Goal: Task Accomplishment & Management: Manage account settings

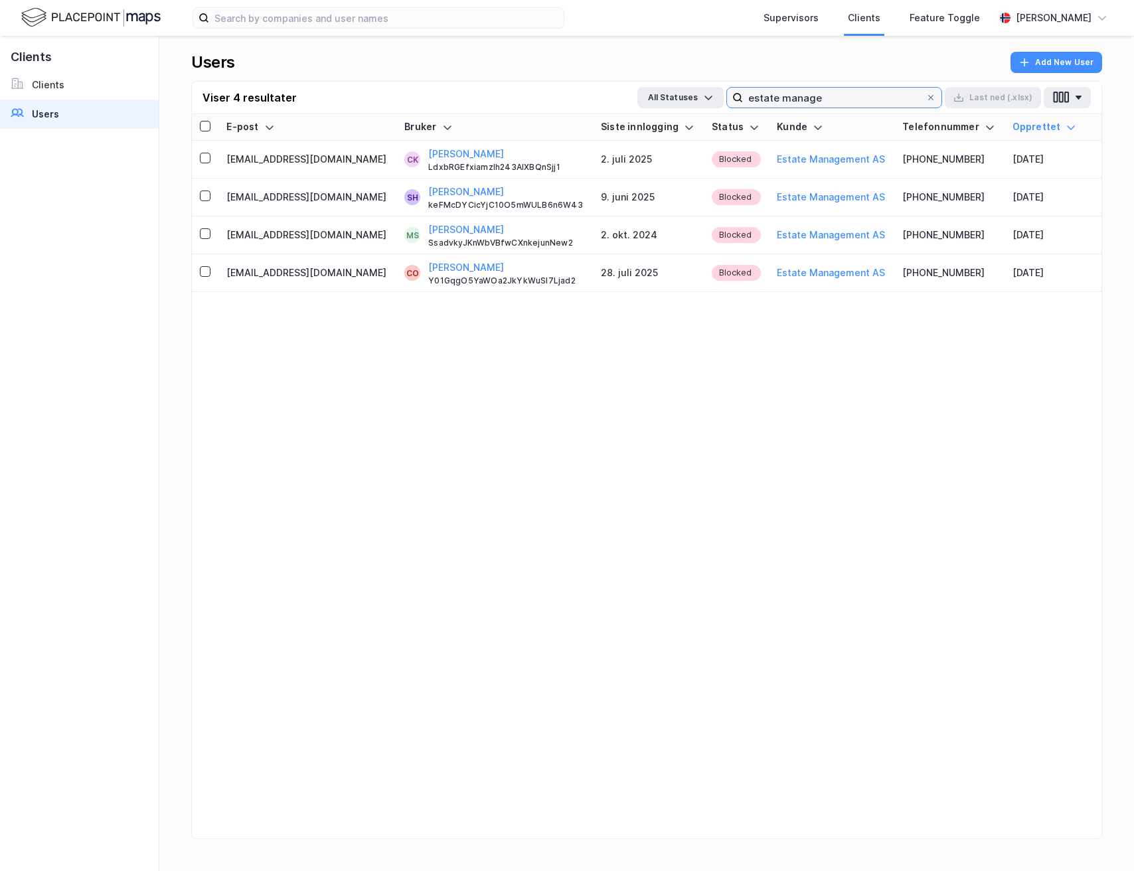
click at [815, 94] on input "estate manage" at bounding box center [834, 98] width 183 height 20
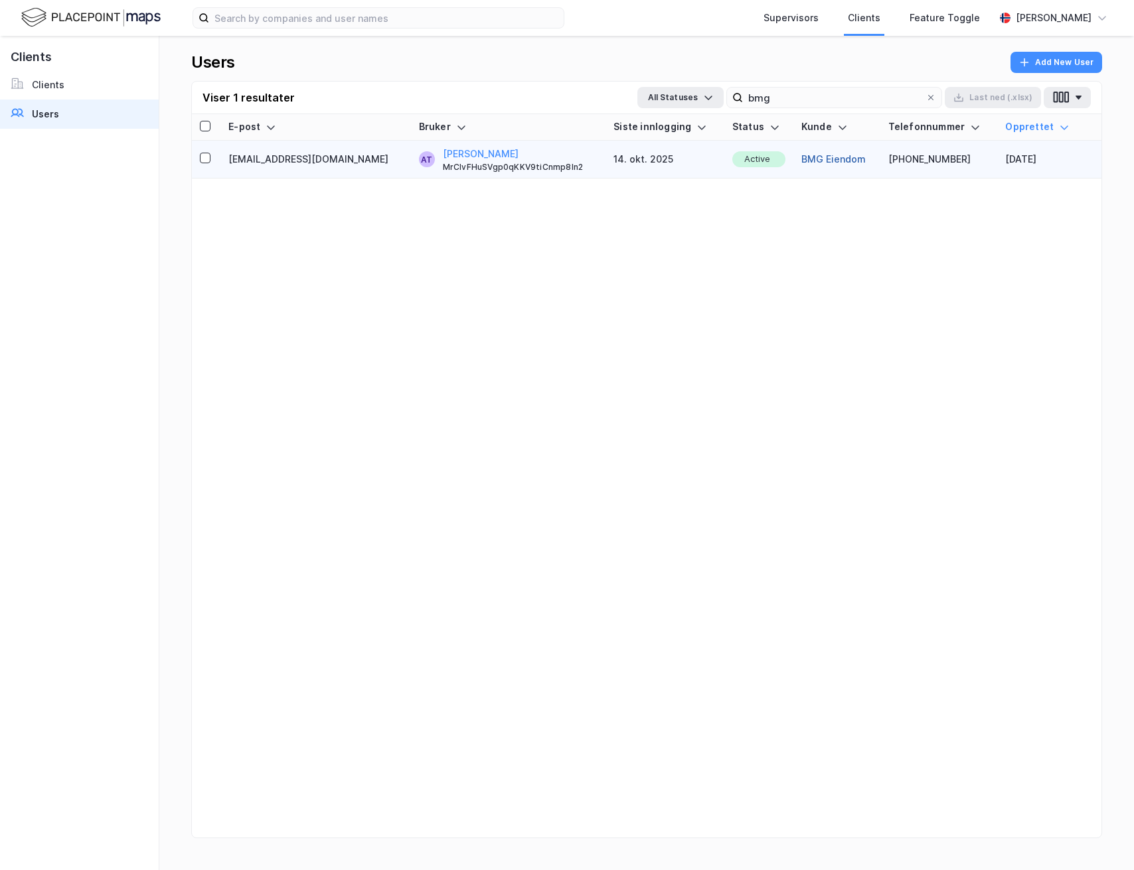
click at [801, 155] on button "BMG Eiendom" at bounding box center [833, 159] width 64 height 16
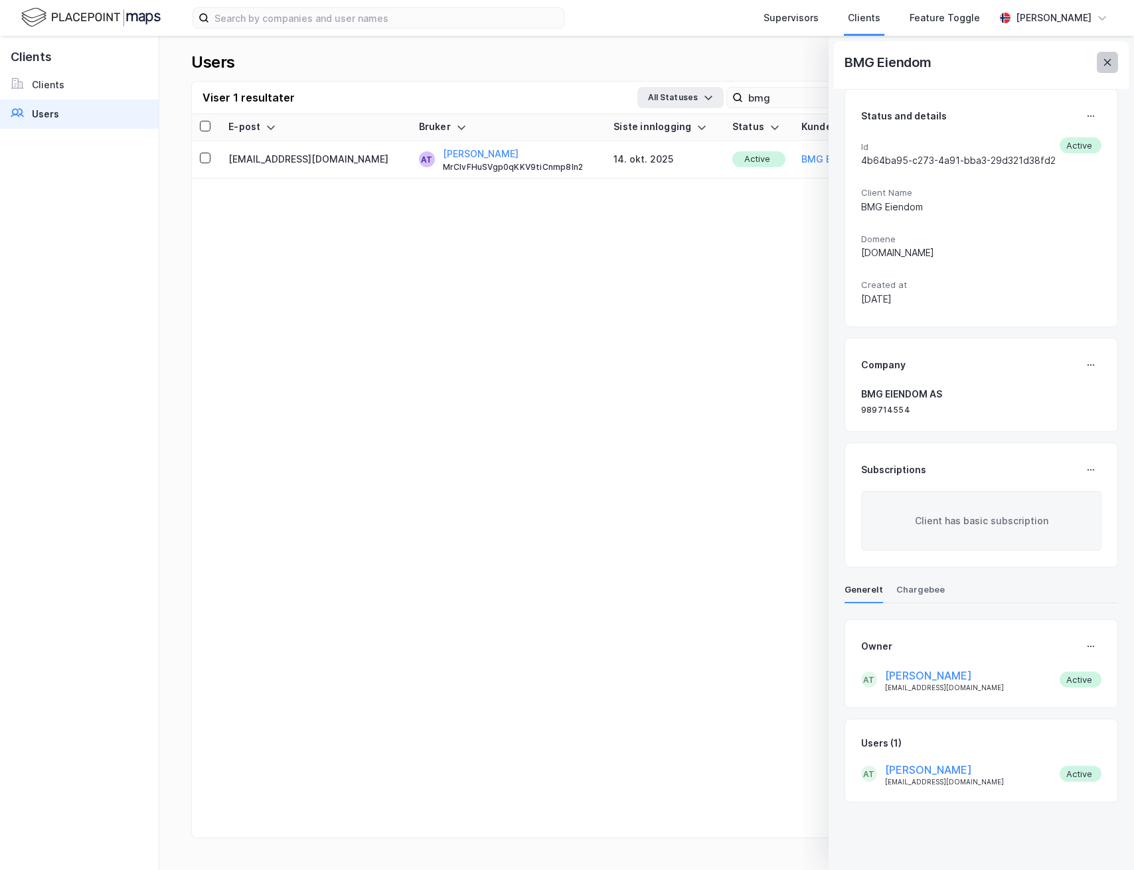
click at [1107, 63] on icon at bounding box center [1107, 62] width 7 height 7
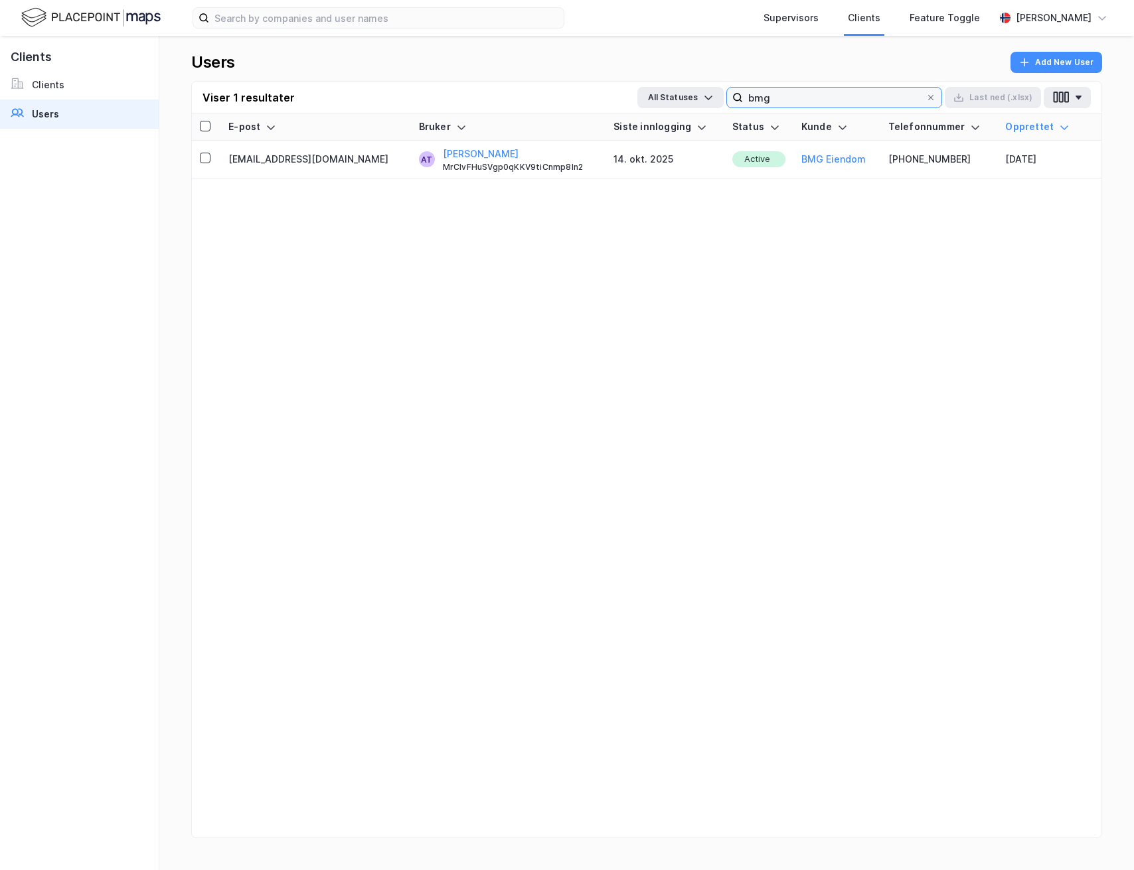
click at [845, 95] on input "bmg" at bounding box center [834, 98] width 183 height 20
click at [845, 95] on input "t" at bounding box center [834, 98] width 183 height 20
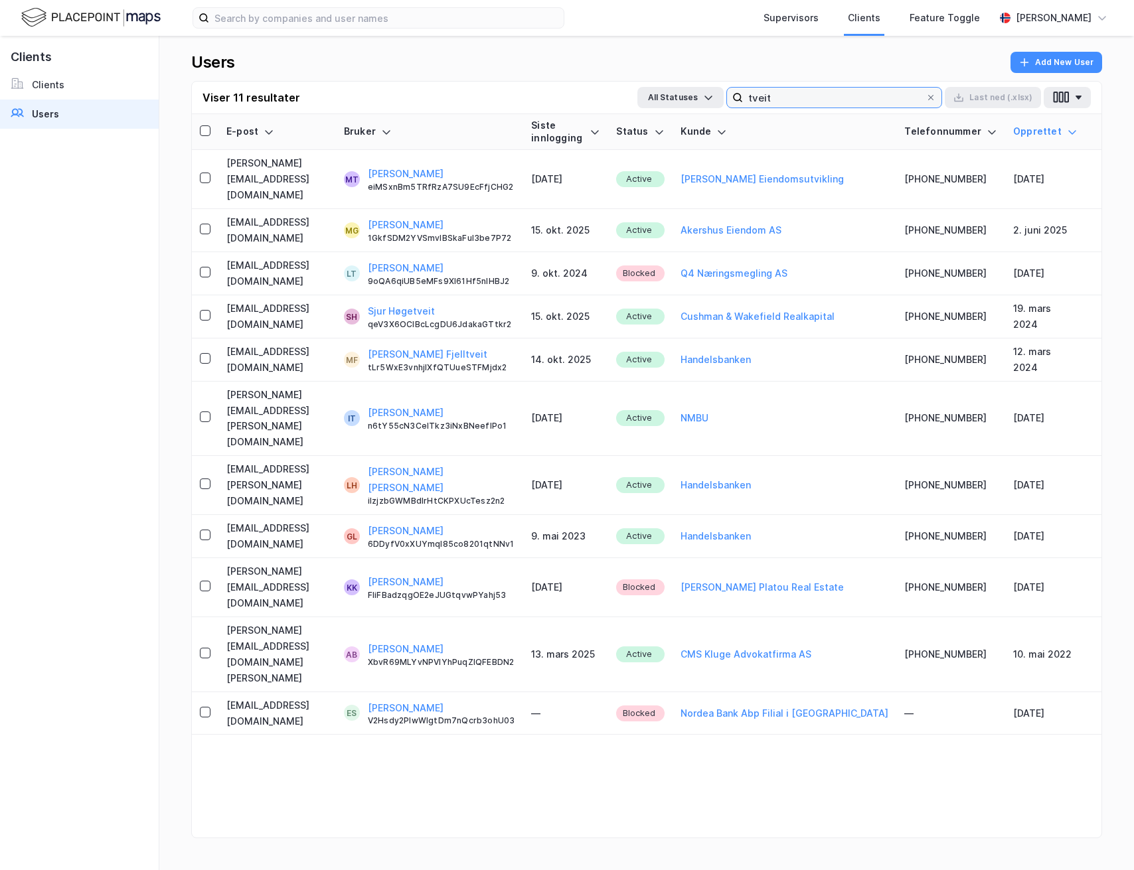
click at [786, 102] on input "tveit" at bounding box center [834, 98] width 183 height 20
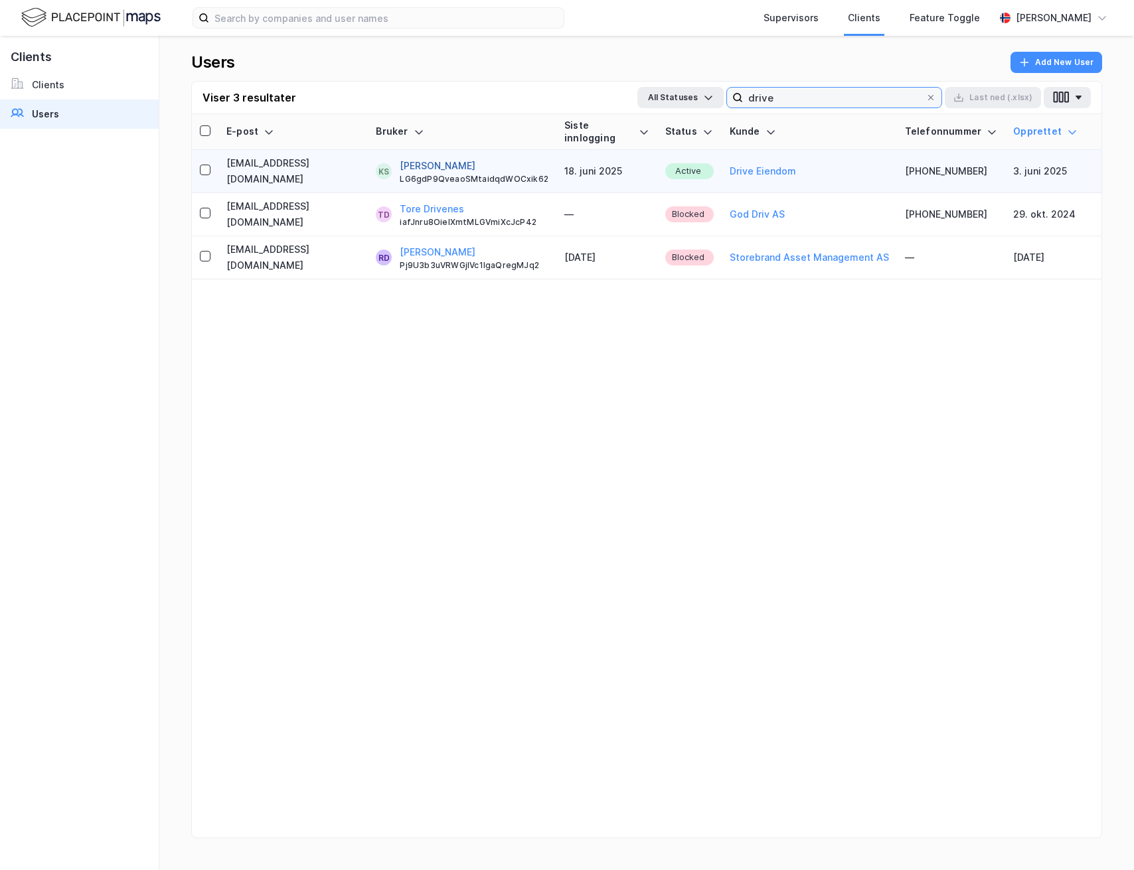
type input "drive"
click at [453, 163] on button "[PERSON_NAME]" at bounding box center [438, 166] width 76 height 16
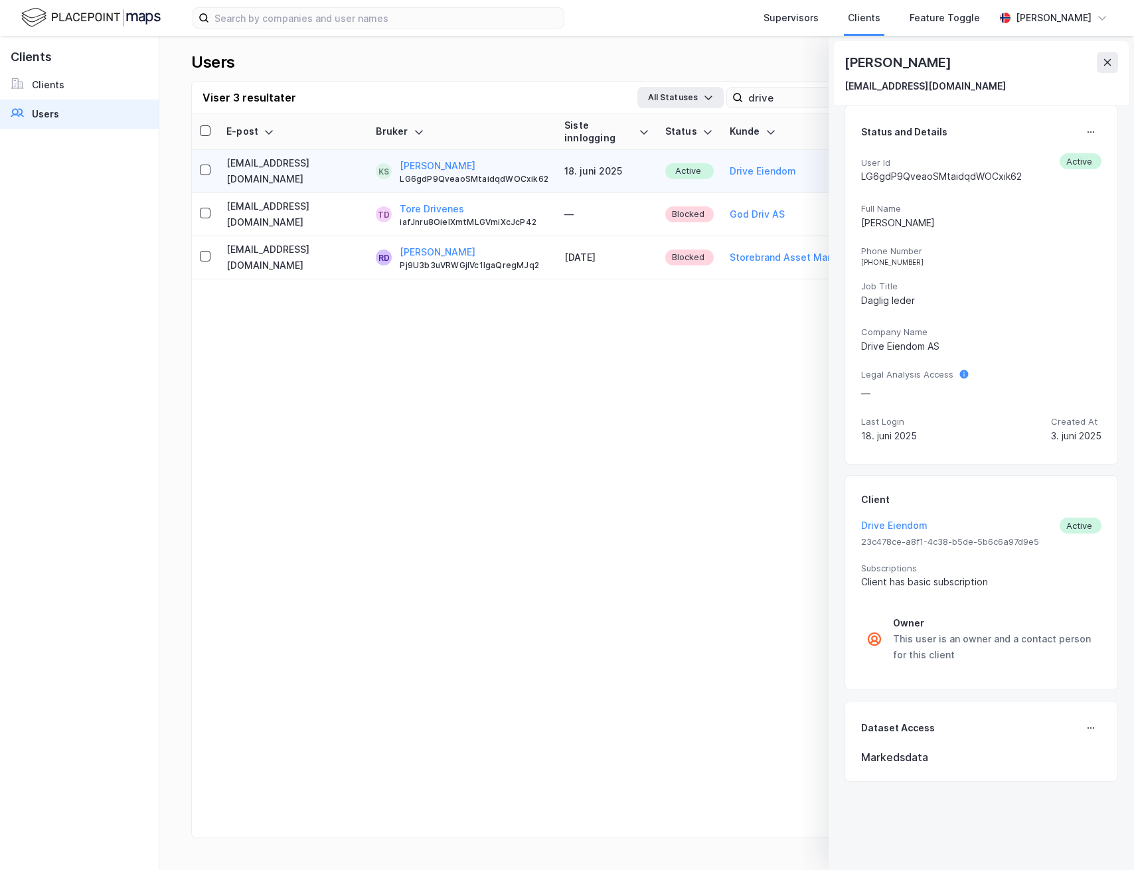
click at [1073, 135] on div "Status and Details" at bounding box center [981, 131] width 240 height 21
click at [1101, 135] on button at bounding box center [1090, 131] width 21 height 21
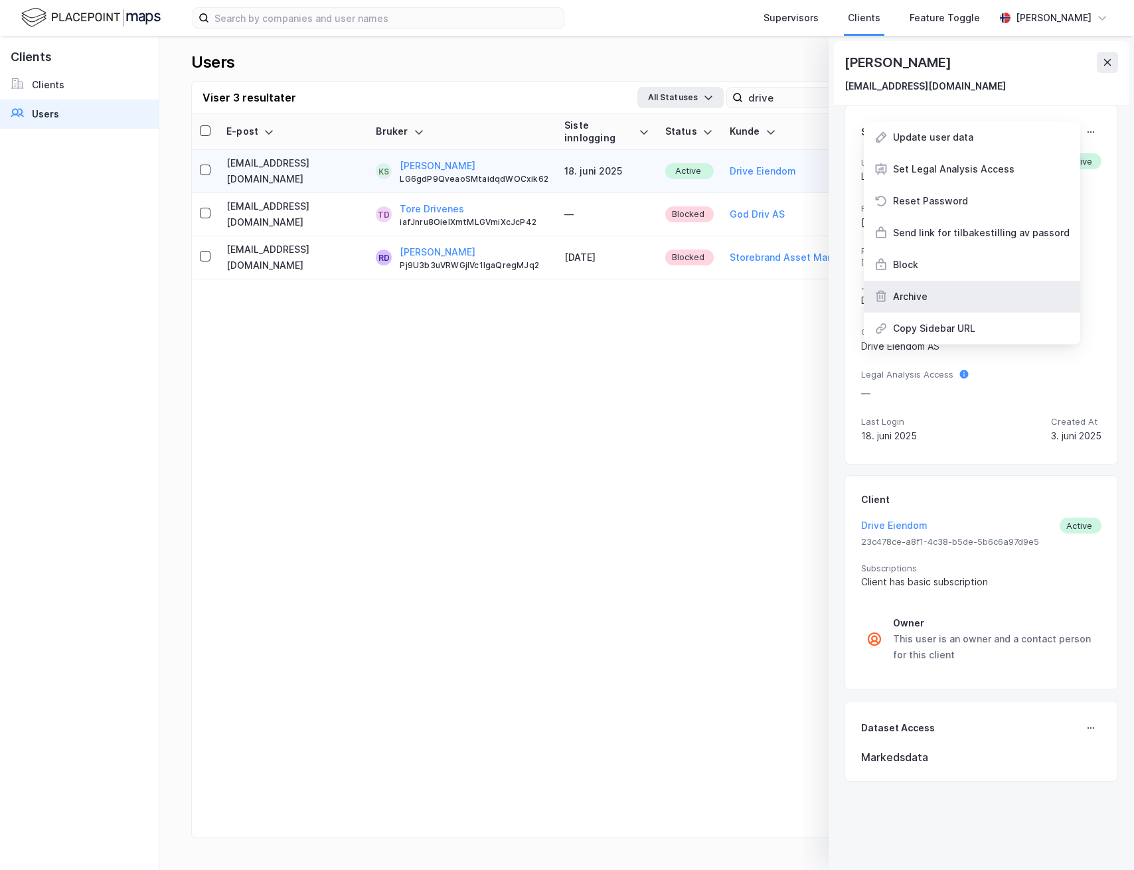
click at [963, 287] on div "Archive" at bounding box center [972, 297] width 216 height 32
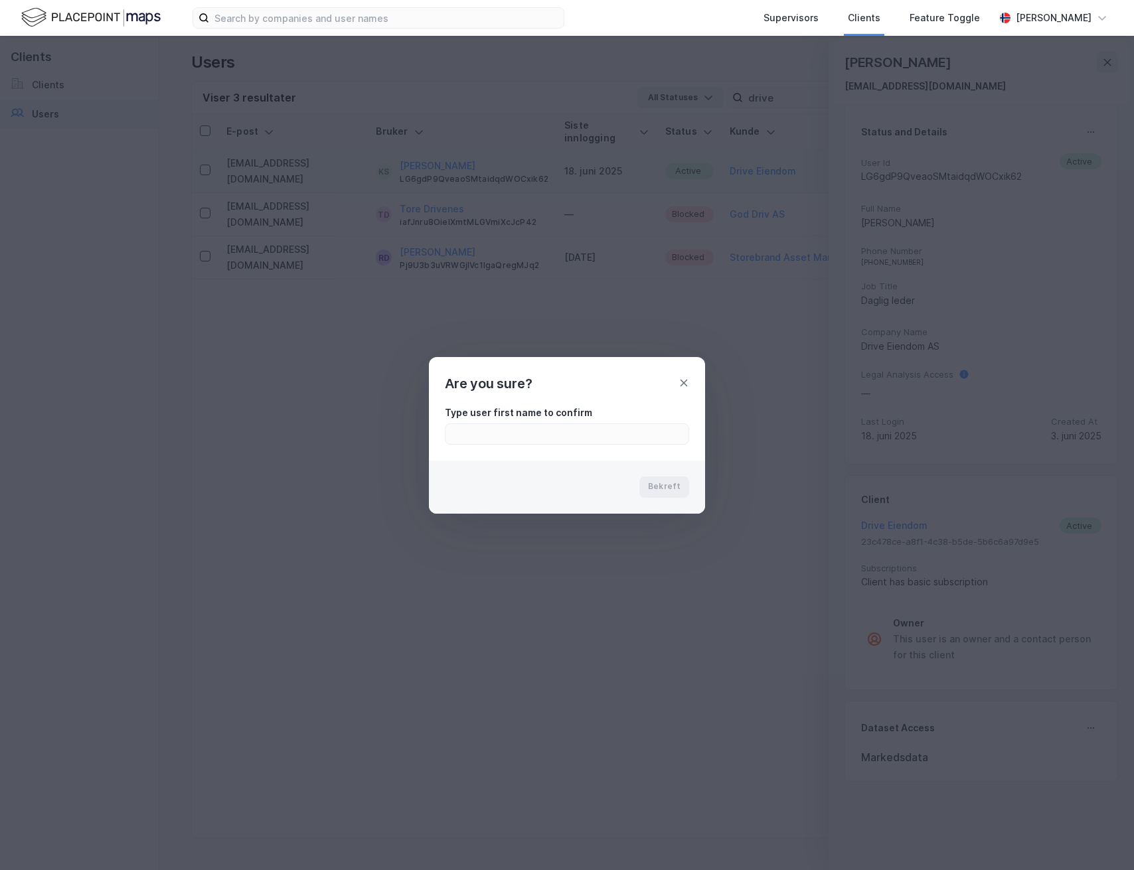
click at [613, 418] on div "Type user first name to confirm" at bounding box center [567, 413] width 244 height 16
click at [607, 427] on input "text" at bounding box center [566, 434] width 243 height 20
type input "[PERSON_NAME]"
click at [667, 474] on div "Bekreft" at bounding box center [567, 487] width 276 height 53
click at [665, 477] on button "Bekreft" at bounding box center [664, 487] width 50 height 21
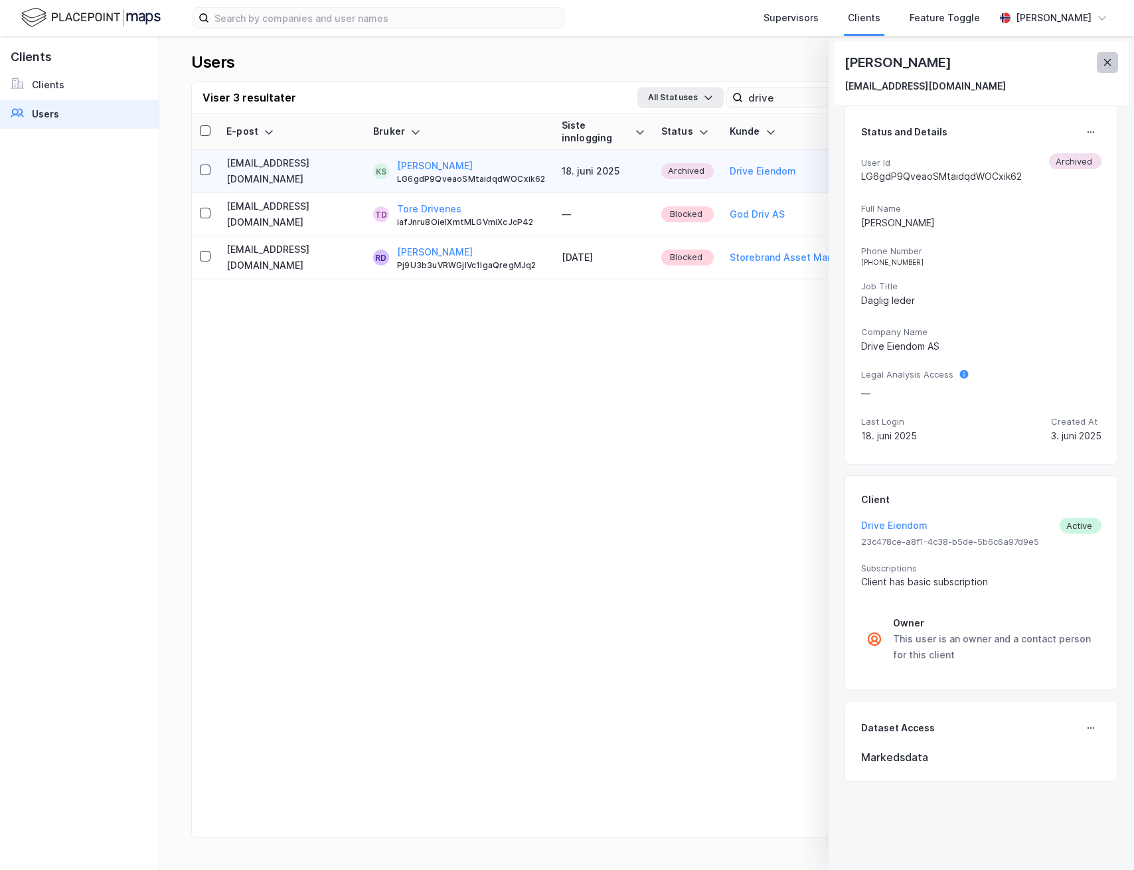
click at [1097, 61] on button at bounding box center [1107, 62] width 21 height 21
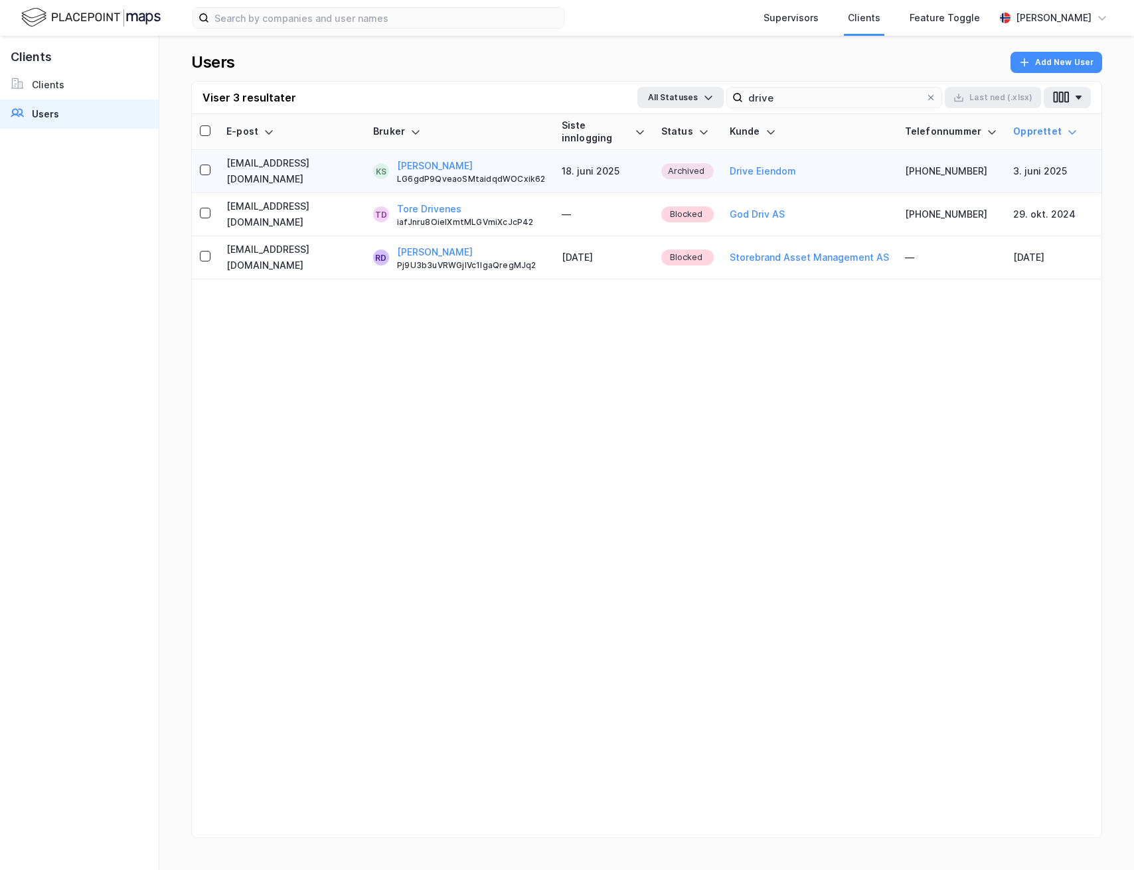
click at [708, 159] on td "Archived" at bounding box center [687, 171] width 68 height 43
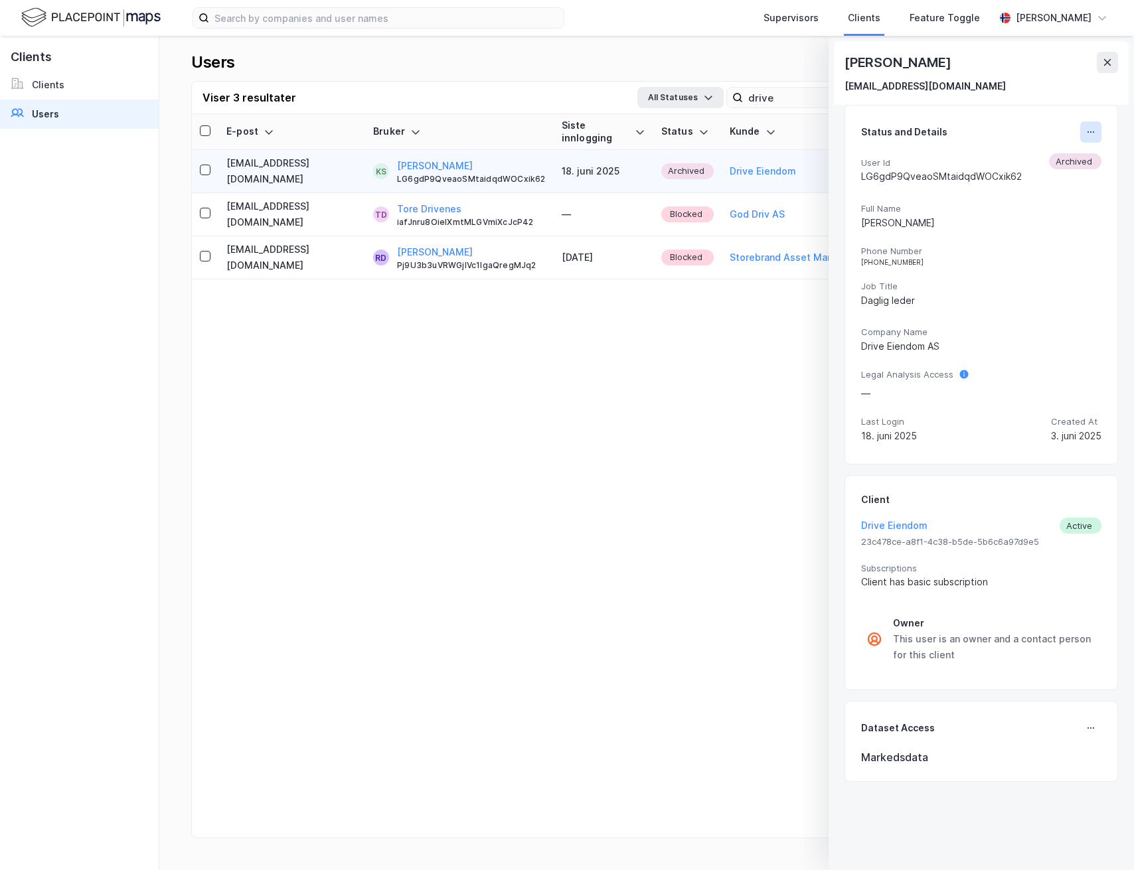
click at [1093, 142] on div "Status and Details User Id LG6gdP9QveaoSMtaidqdWOCxik62 Archived Full Name [PER…" at bounding box center [981, 284] width 240 height 327
click at [1093, 142] on button at bounding box center [1090, 131] width 21 height 21
click at [1117, 58] on button at bounding box center [1107, 62] width 21 height 21
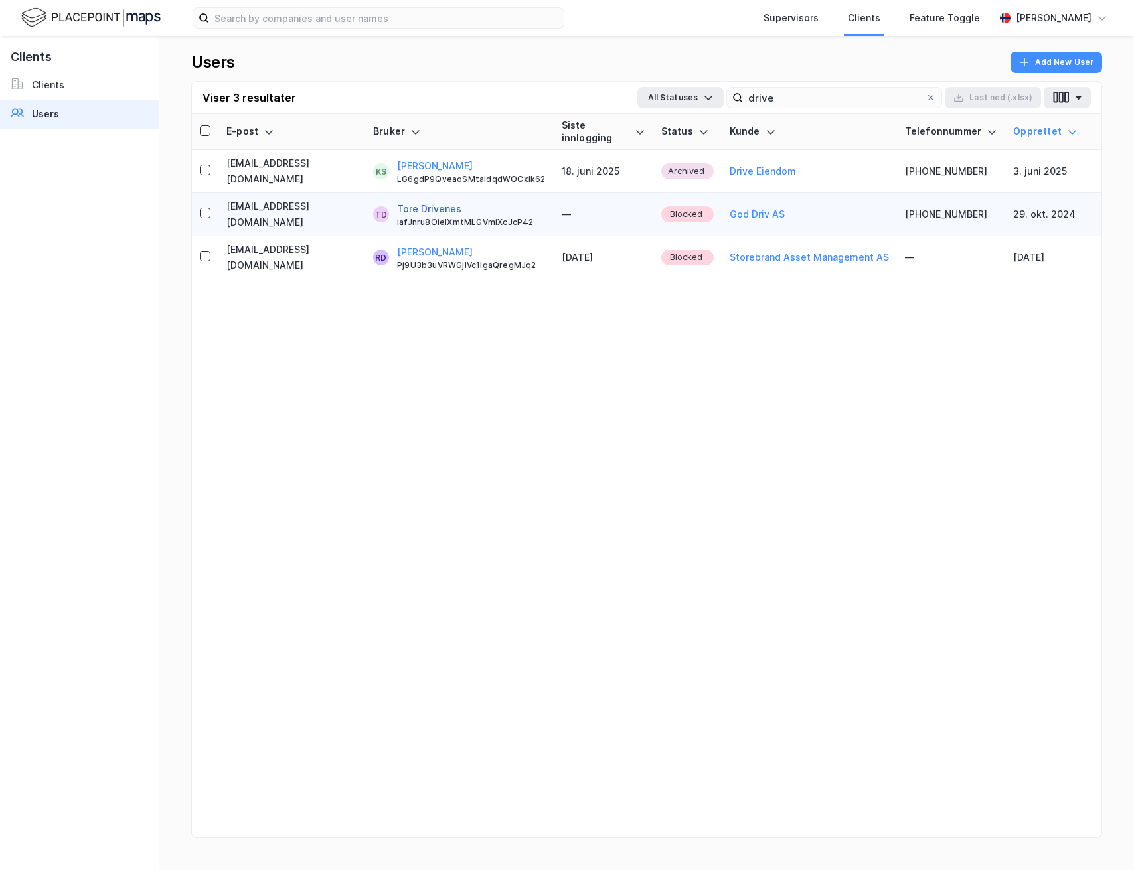
click at [461, 207] on button "Tore Drivenes" at bounding box center [429, 209] width 64 height 16
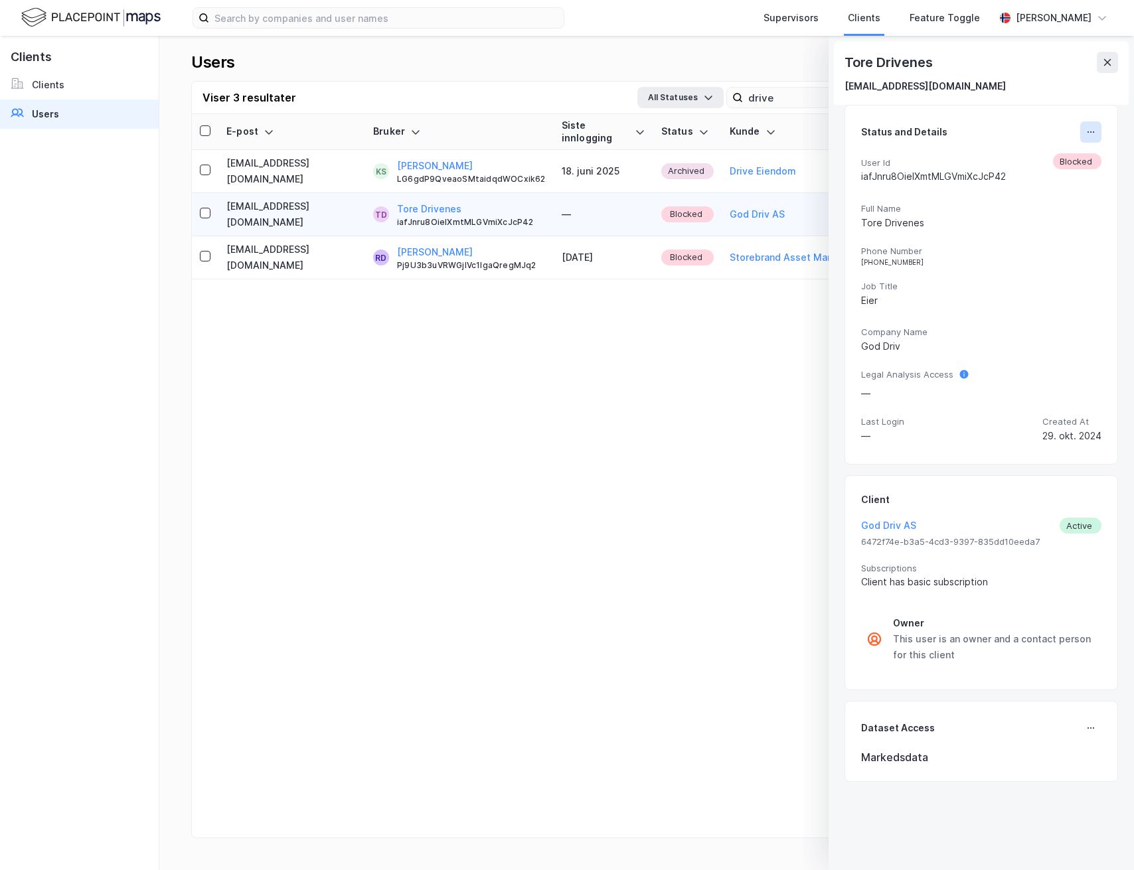
click at [1088, 134] on icon at bounding box center [1090, 132] width 11 height 11
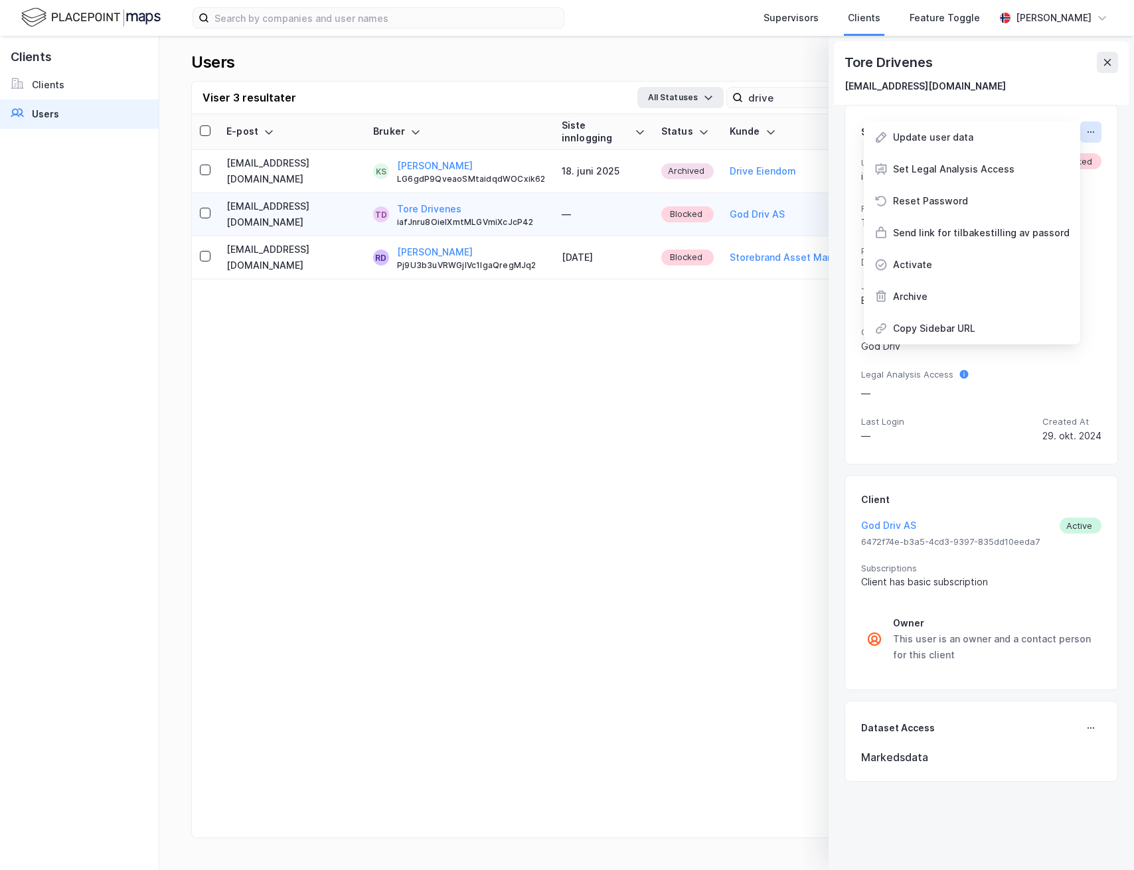
click at [1086, 137] on icon at bounding box center [1090, 132] width 11 height 11
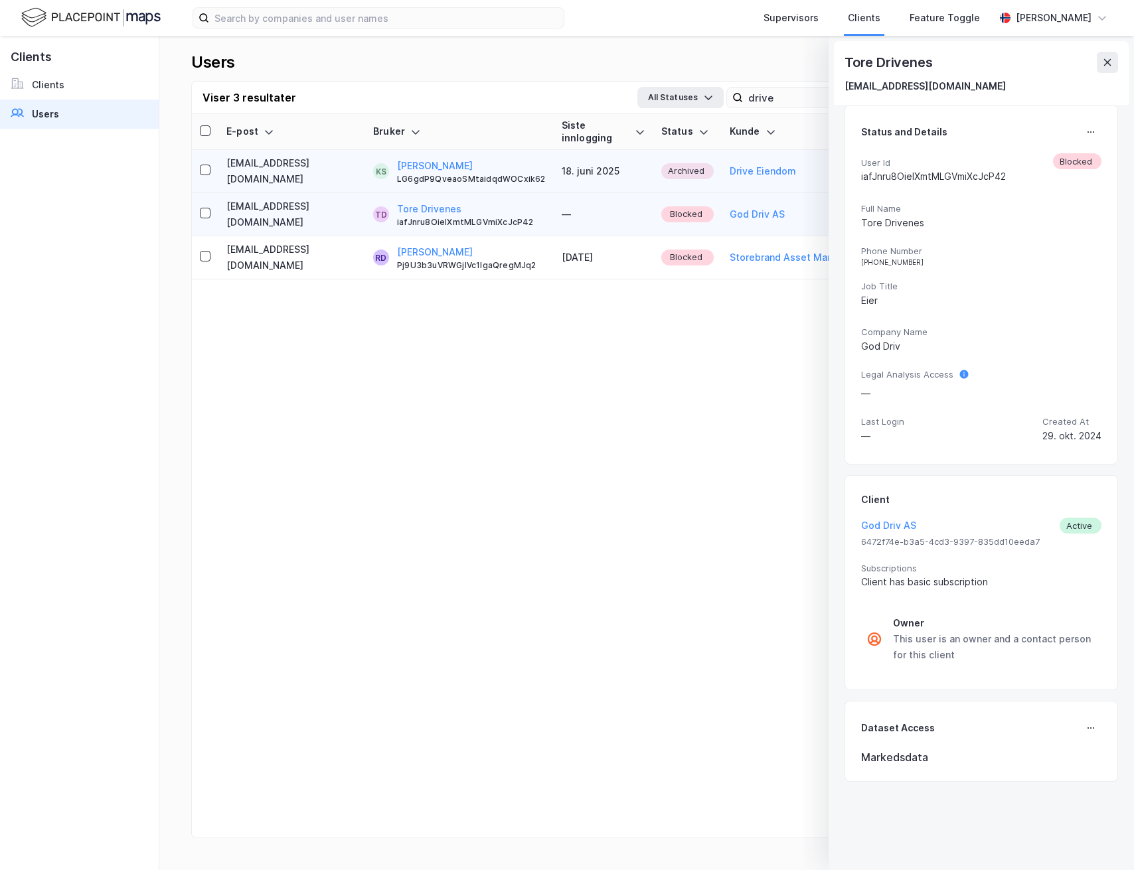
click at [680, 163] on td "Archived" at bounding box center [687, 171] width 68 height 43
click at [1087, 133] on icon at bounding box center [1090, 132] width 11 height 11
click at [945, 361] on div "User Id LG6gdP9QveaoSMtaidqdWOCxik62 Archived Full Name [PERSON_NAME] Phone Num…" at bounding box center [981, 300] width 240 height 295
click at [769, 96] on input "drive" at bounding box center [834, 98] width 183 height 20
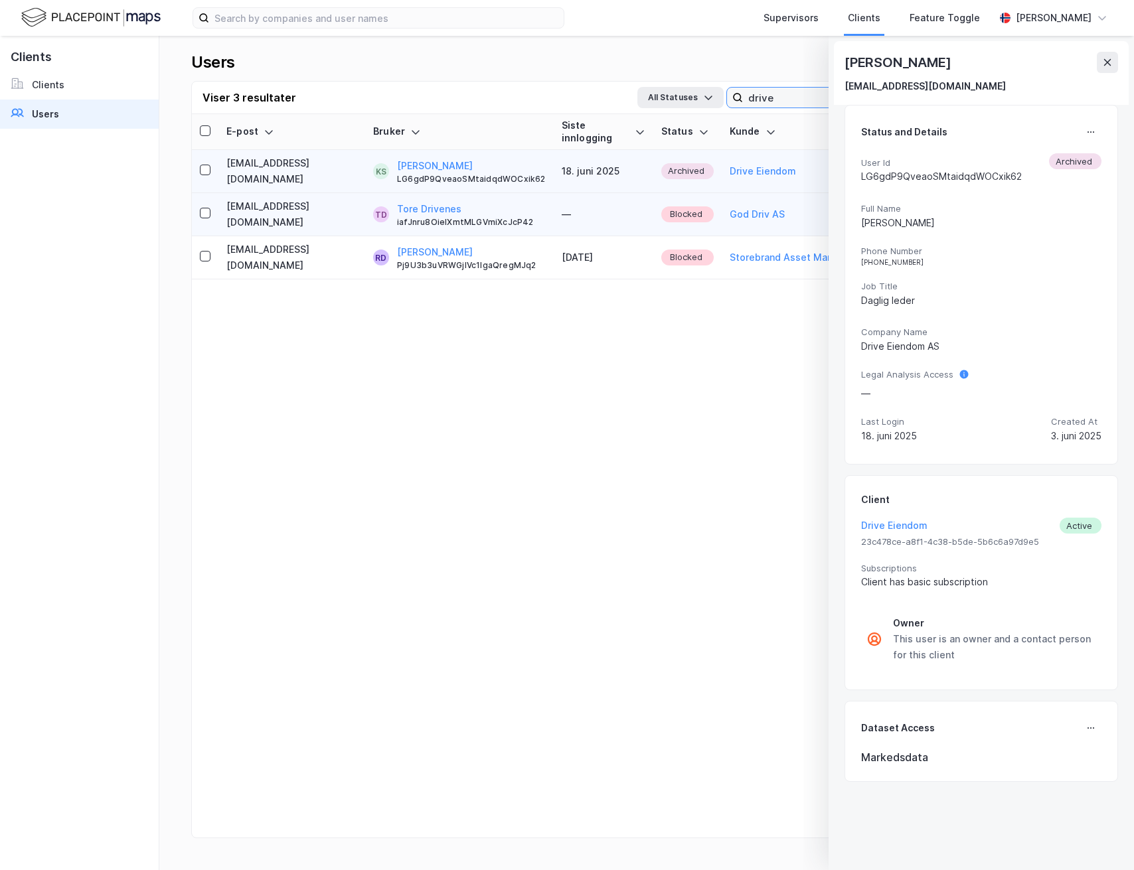
click at [769, 96] on input "drive" at bounding box center [834, 98] width 183 height 20
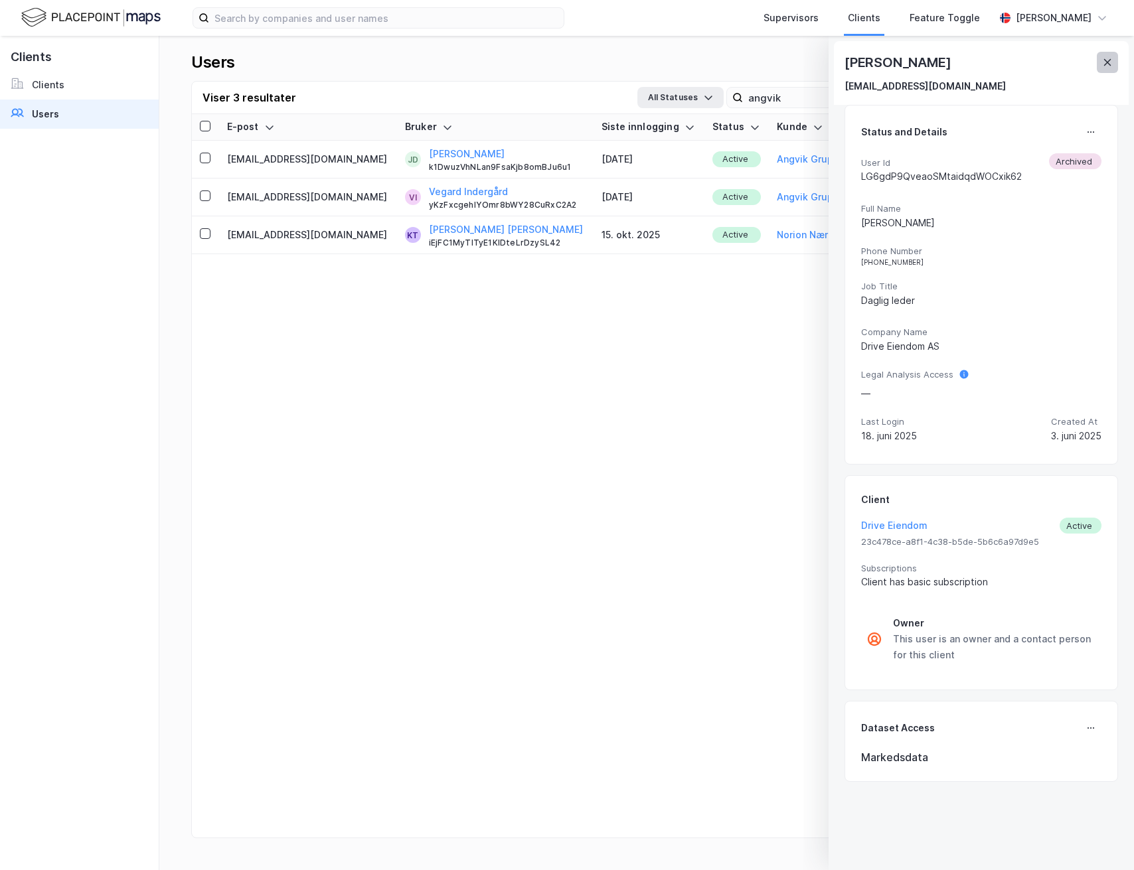
click at [1097, 58] on button at bounding box center [1107, 62] width 21 height 21
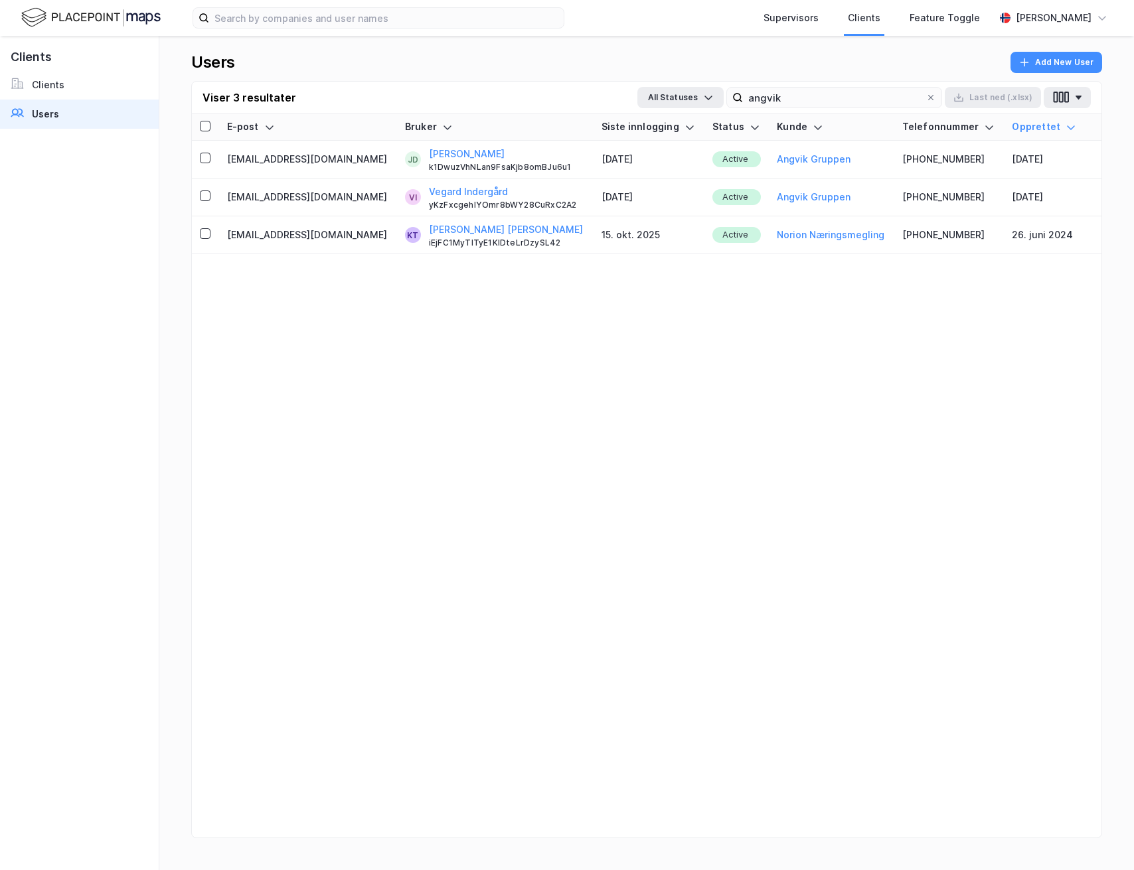
click at [927, 80] on div "Users Add New User" at bounding box center [646, 66] width 911 height 29
click at [892, 110] on div "Viser 3 resultater All Statuses angvik Last [PERSON_NAME] (.xlsx)" at bounding box center [646, 98] width 909 height 33
click at [892, 109] on div "Viser 3 resultater All Statuses angvik Last [PERSON_NAME] (.xlsx)" at bounding box center [646, 98] width 909 height 33
click at [892, 100] on input "angvik" at bounding box center [834, 98] width 183 height 20
click at [856, 94] on input "angvik" at bounding box center [834, 98] width 183 height 20
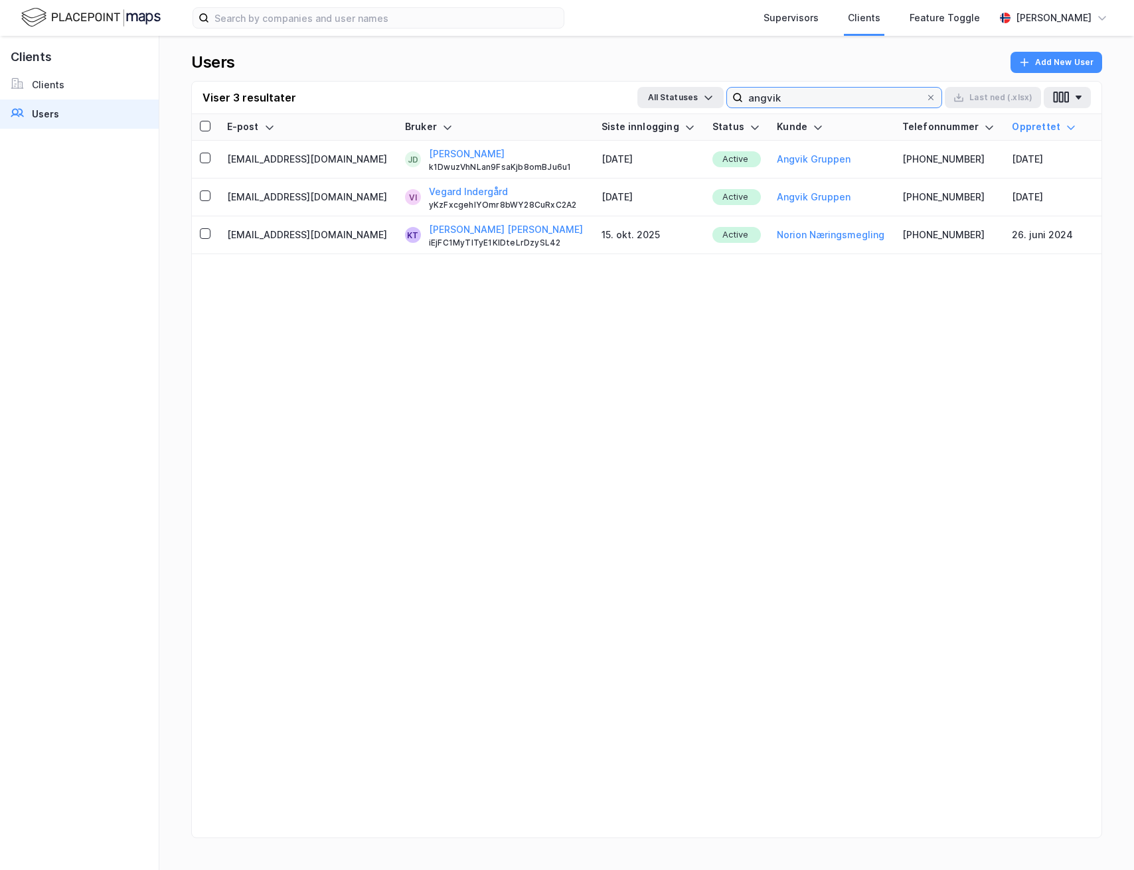
click at [856, 94] on input "angvik" at bounding box center [834, 98] width 183 height 20
click at [862, 102] on input "angvik" at bounding box center [834, 98] width 183 height 20
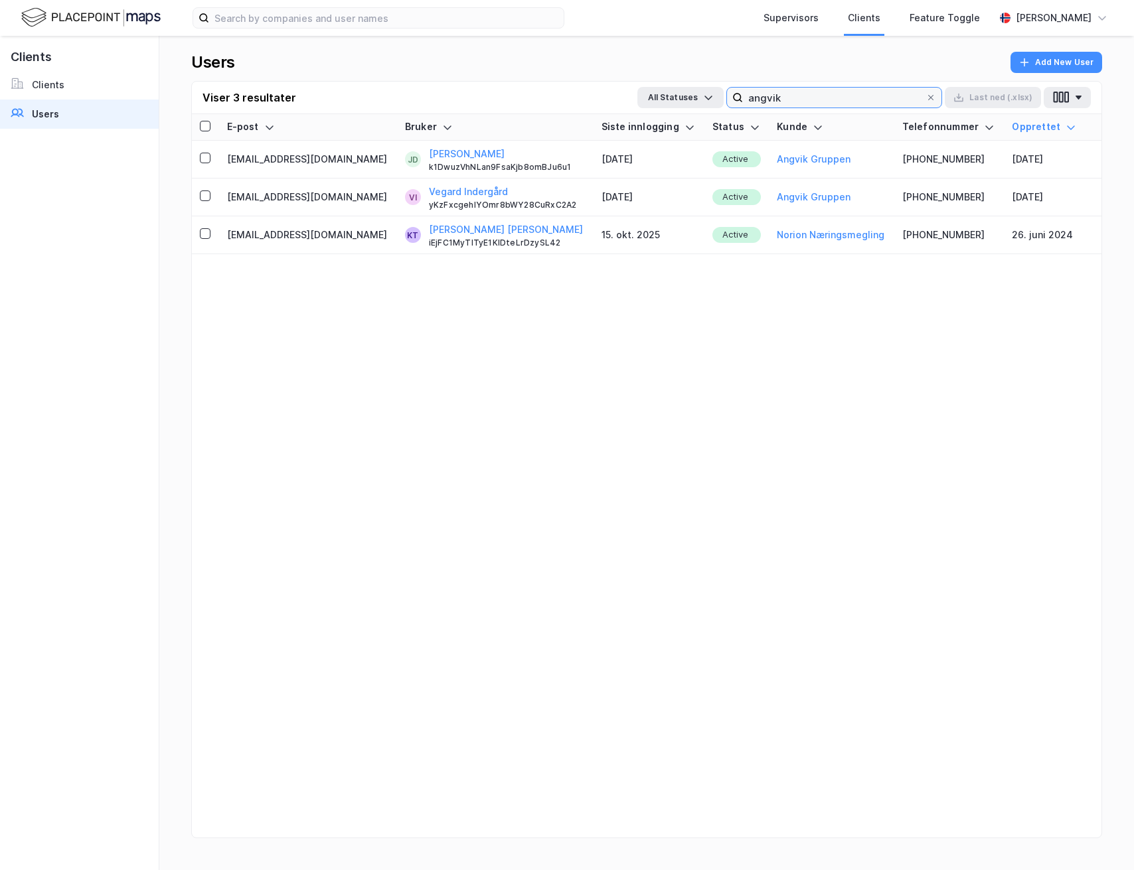
type input "v"
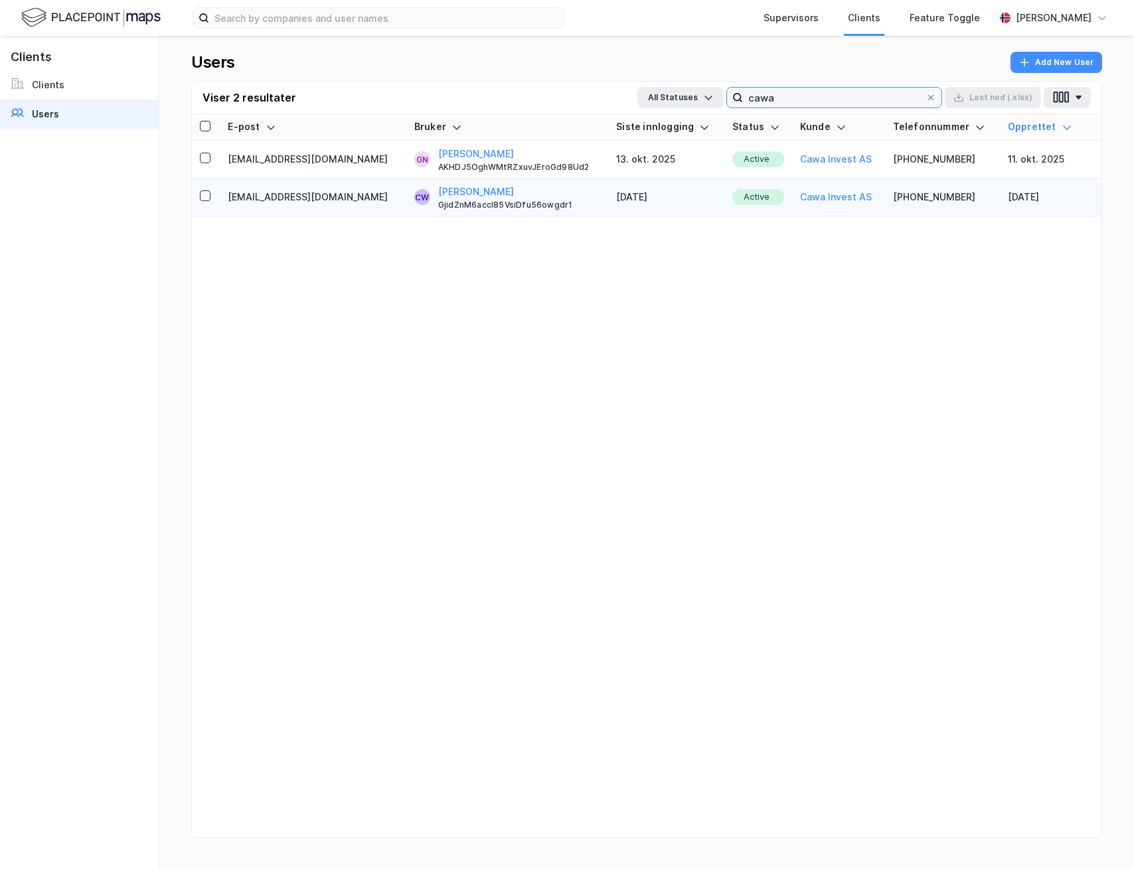
type input "cawa"
click at [642, 199] on td "[DATE]" at bounding box center [666, 198] width 116 height 38
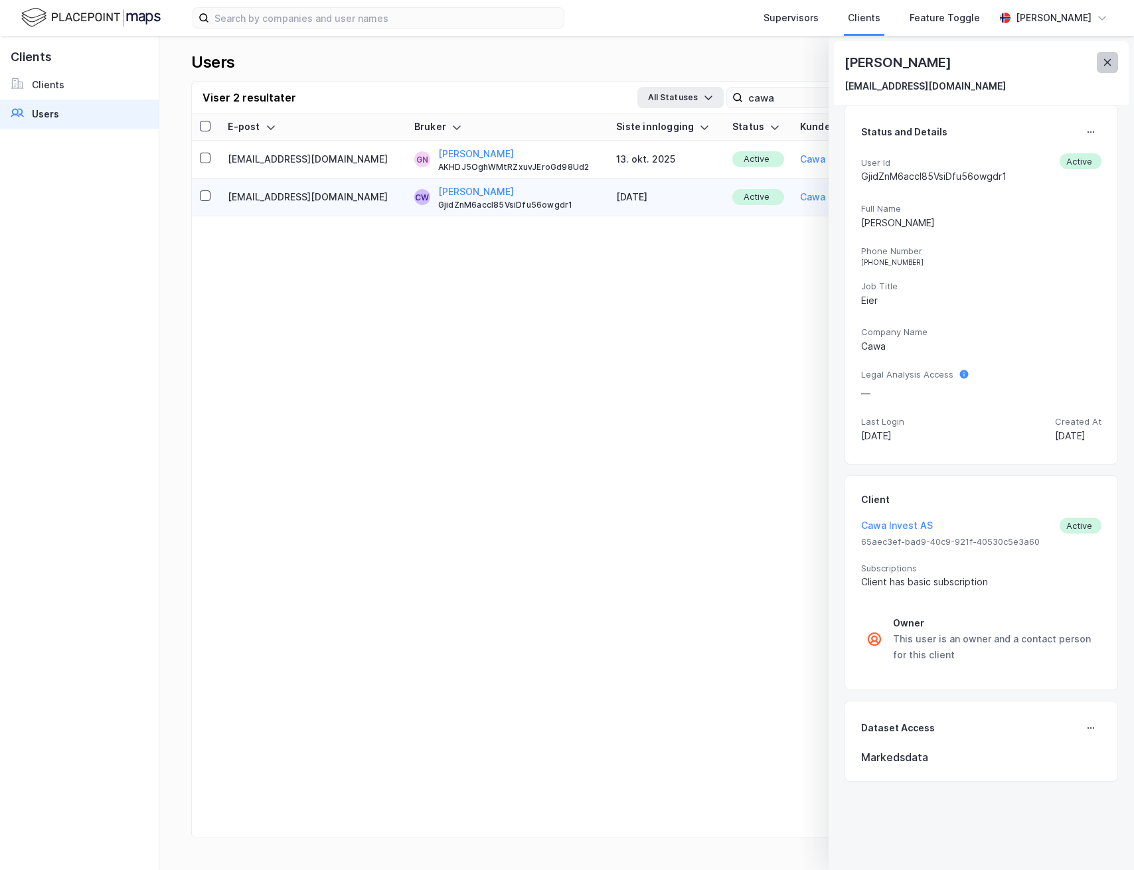
click at [1107, 60] on icon at bounding box center [1107, 62] width 11 height 11
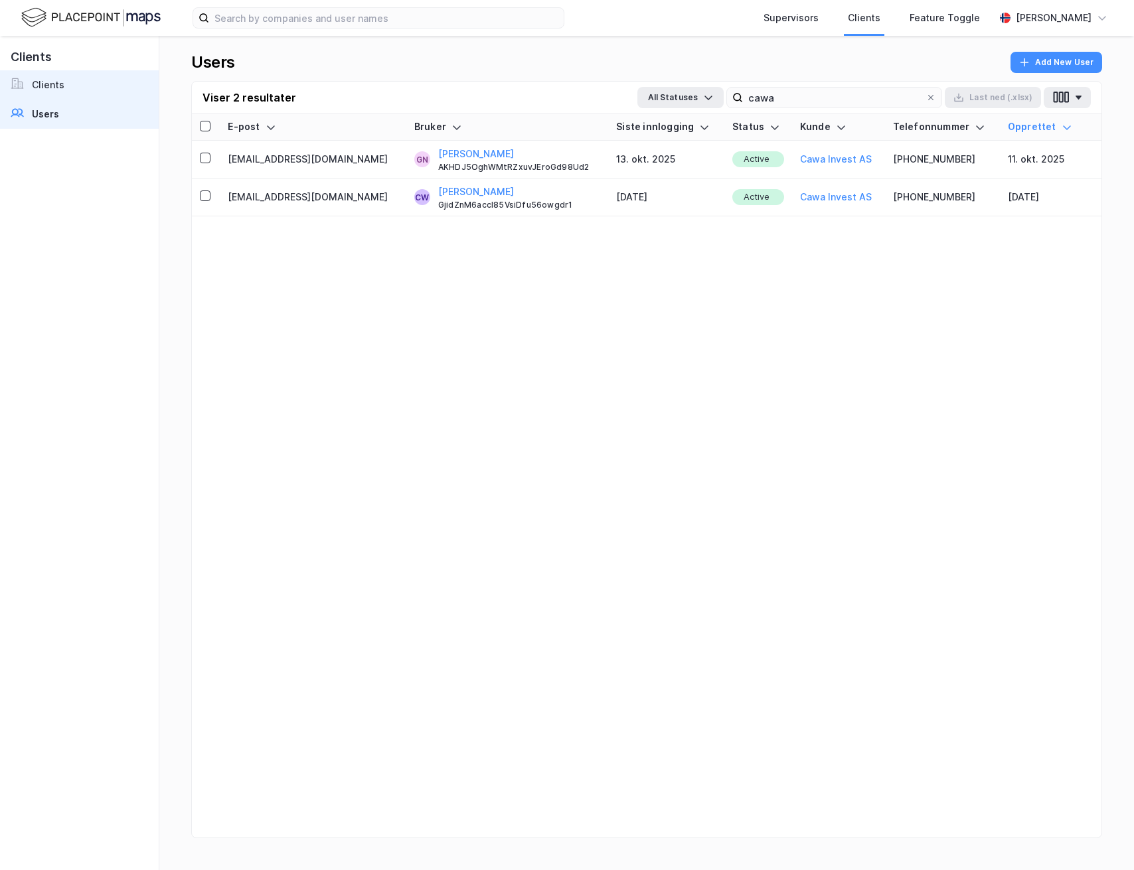
click at [76, 89] on link "Clients" at bounding box center [79, 84] width 159 height 29
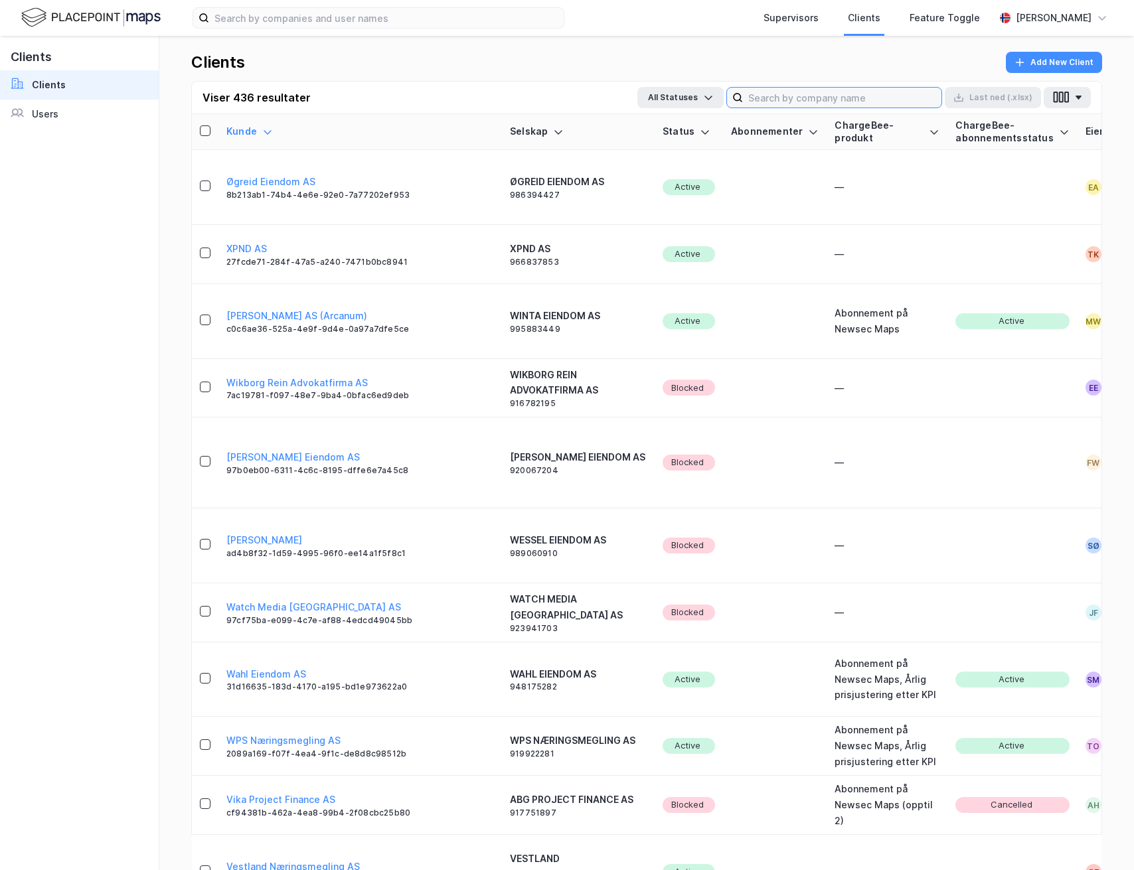
click at [894, 90] on input at bounding box center [842, 98] width 198 height 20
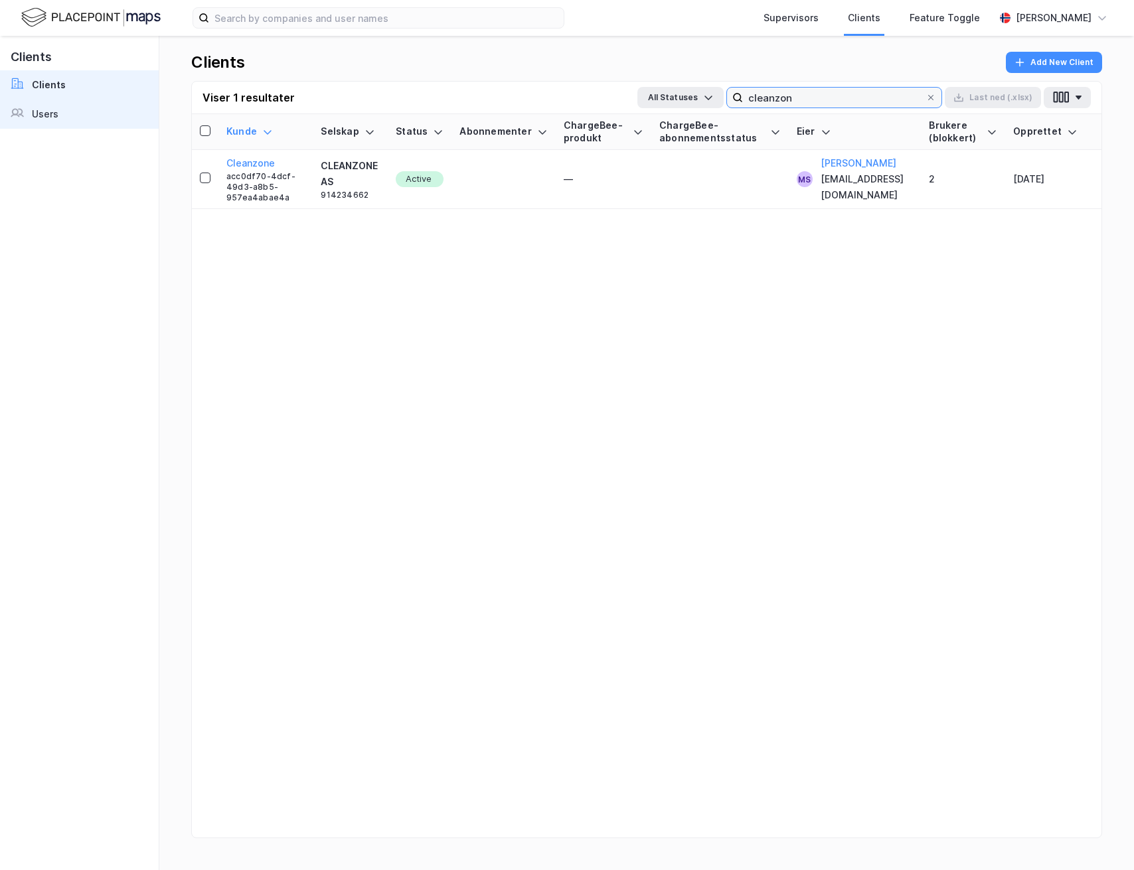
type input "cleanzon"
click at [72, 119] on link "Users" at bounding box center [79, 114] width 159 height 29
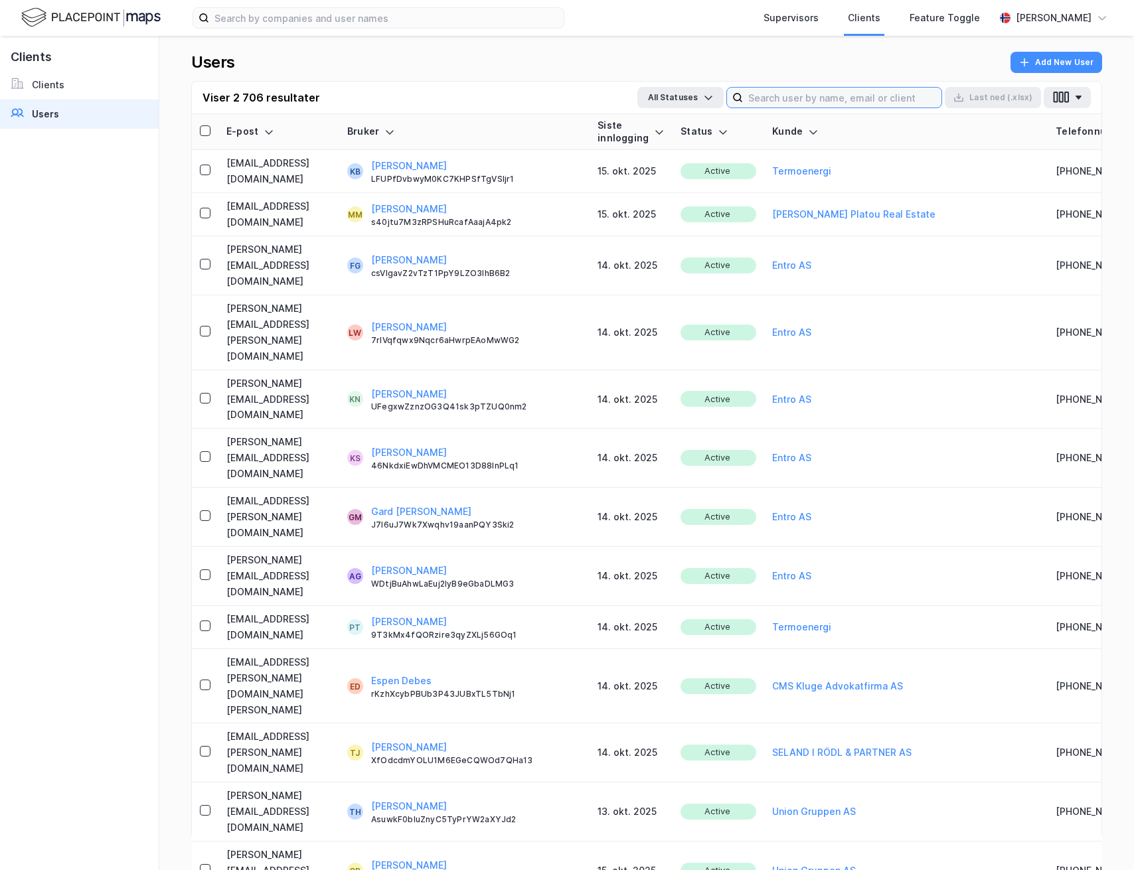
click at [807, 95] on input at bounding box center [842, 98] width 198 height 20
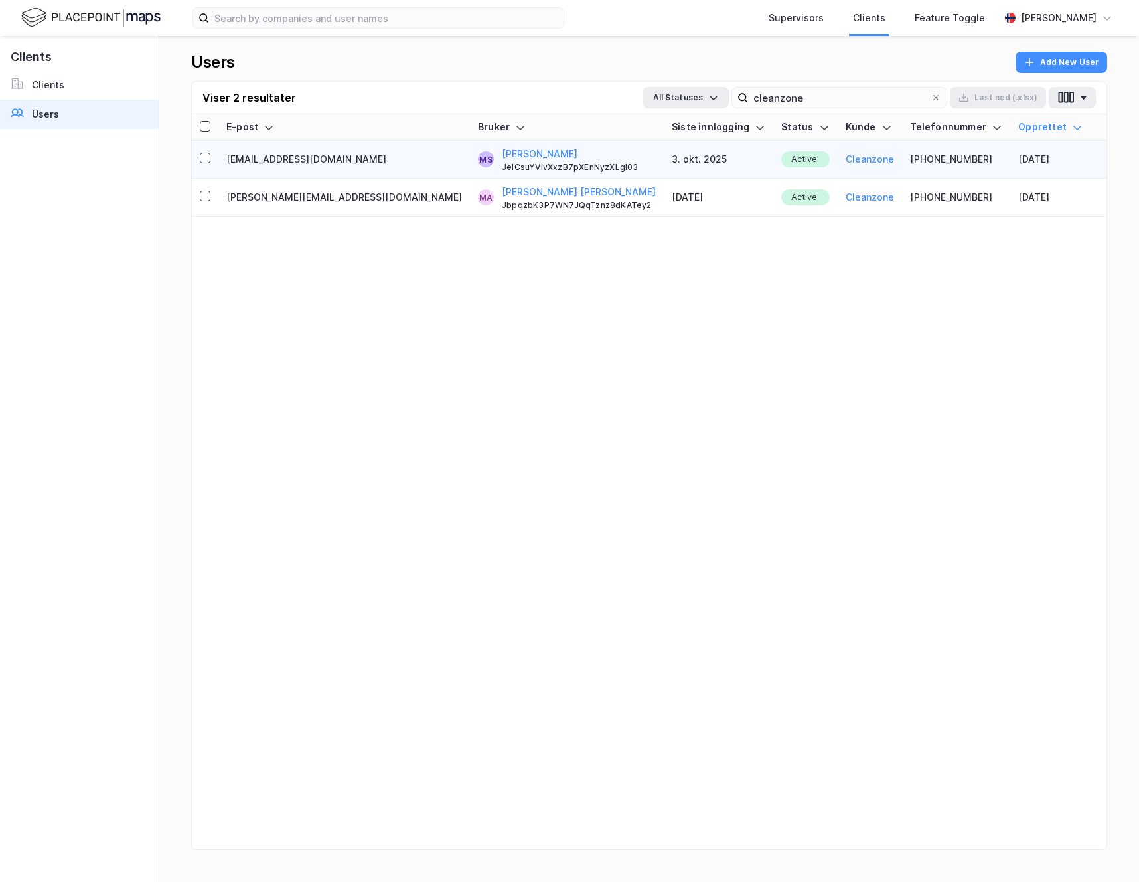
click at [515, 162] on div "JeICsuYVivXxzB7pXEnNyzXLgl03" at bounding box center [579, 167] width 154 height 11
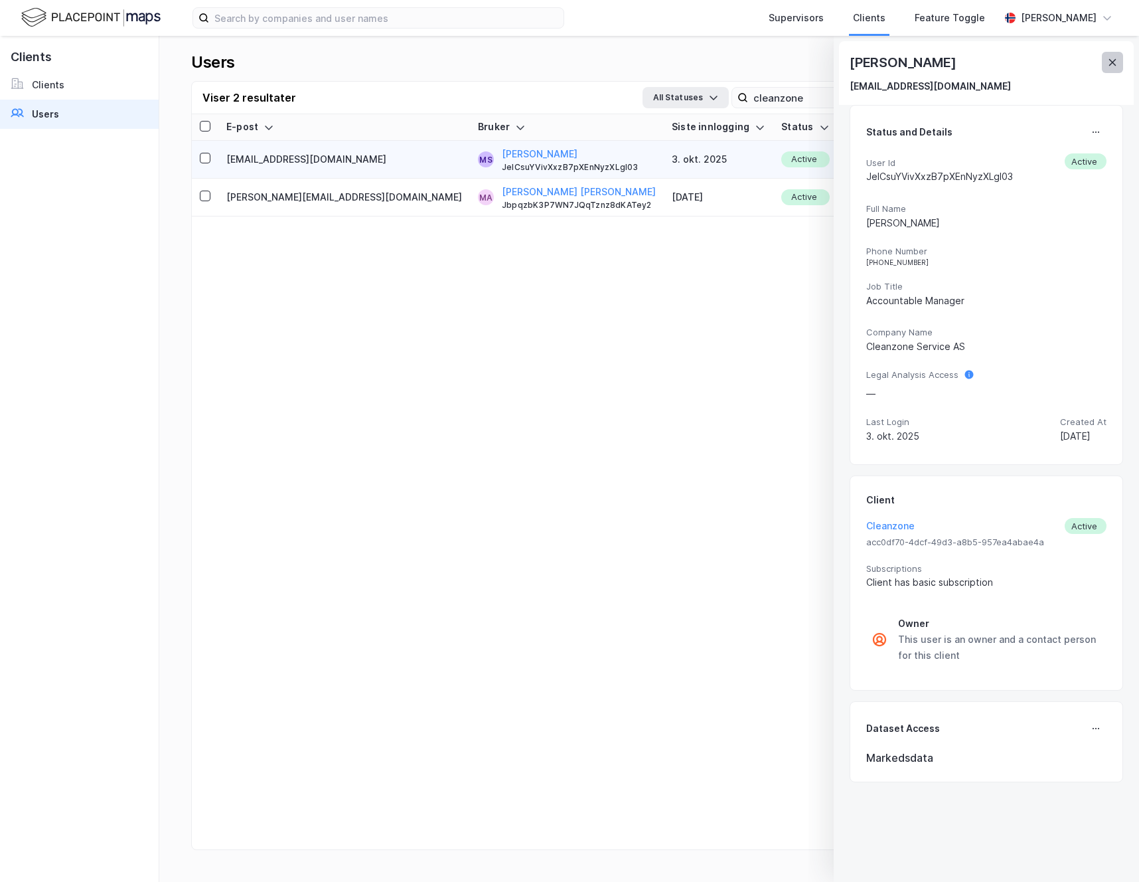
click at [1116, 62] on icon at bounding box center [1112, 62] width 11 height 11
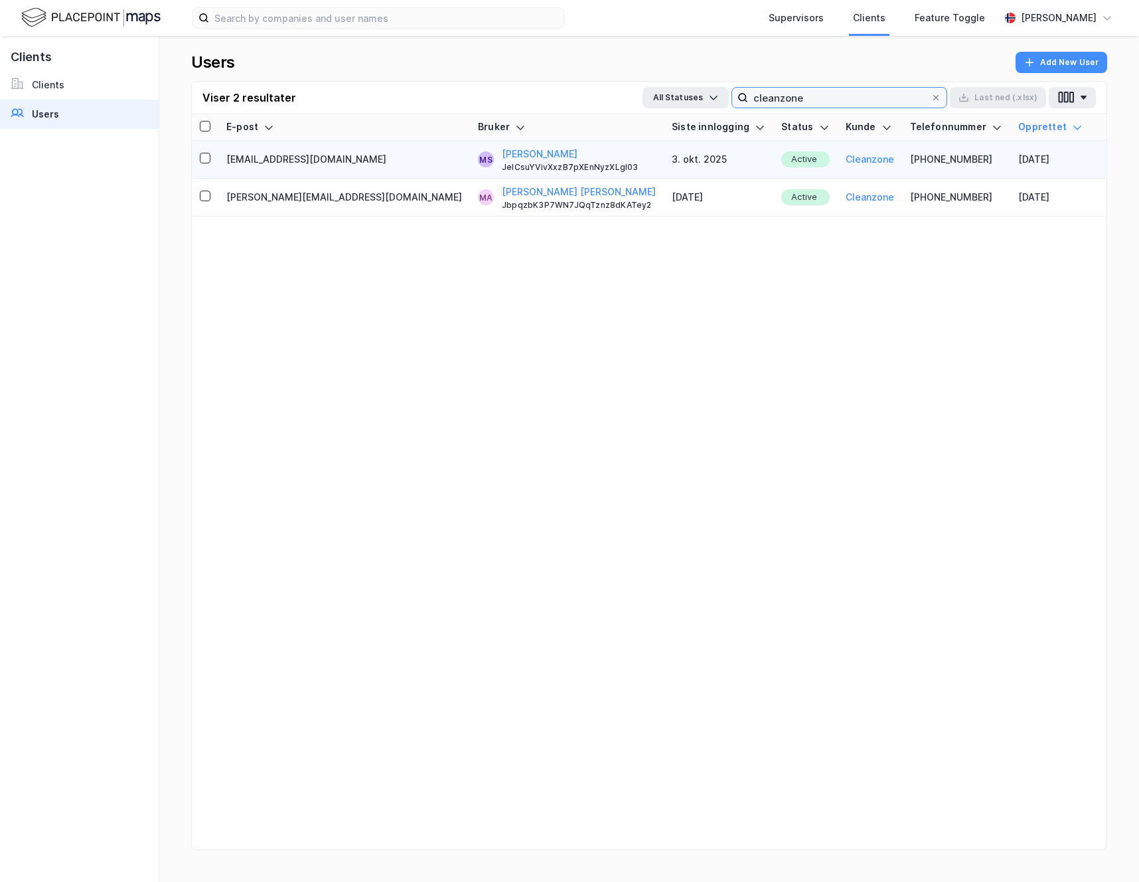
click at [777, 90] on input "cleanzone" at bounding box center [839, 98] width 183 height 20
click at [777, 92] on input "cleanzone" at bounding box center [839, 98] width 183 height 20
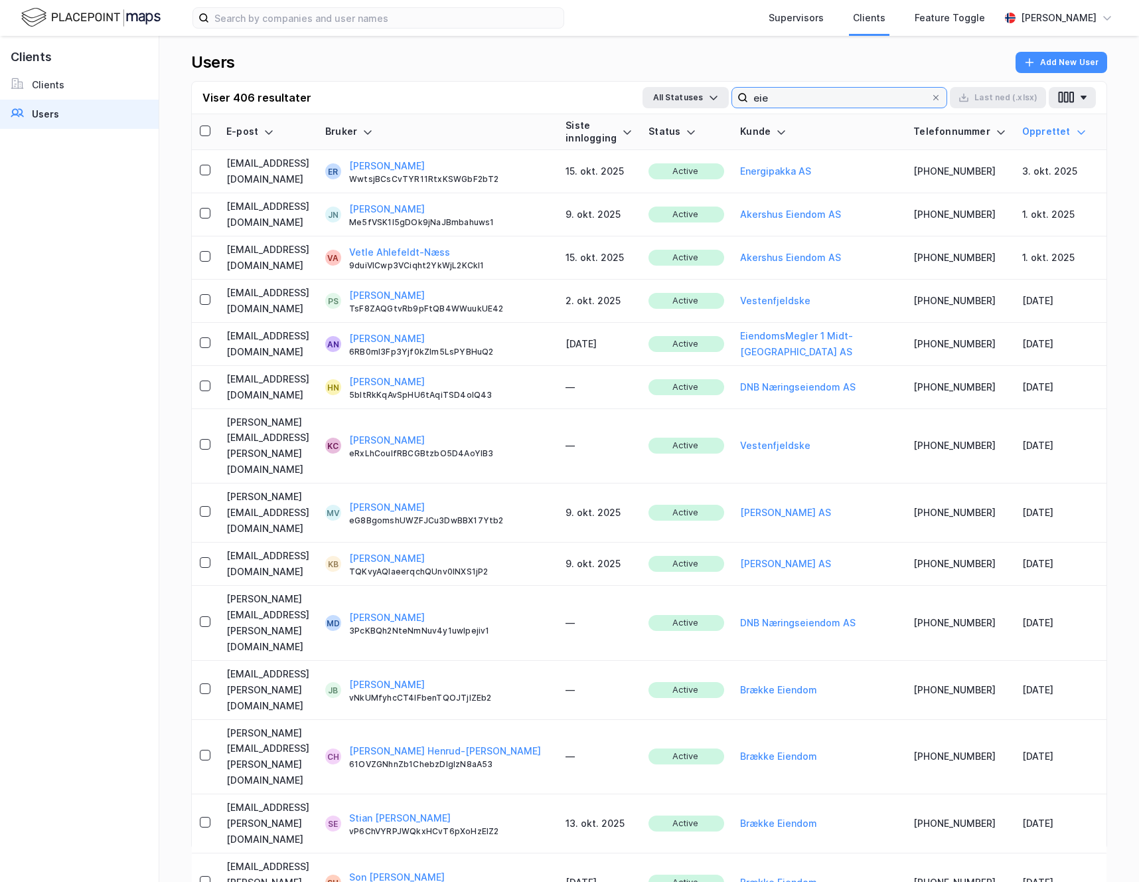
click at [781, 99] on input "eie" at bounding box center [839, 98] width 183 height 20
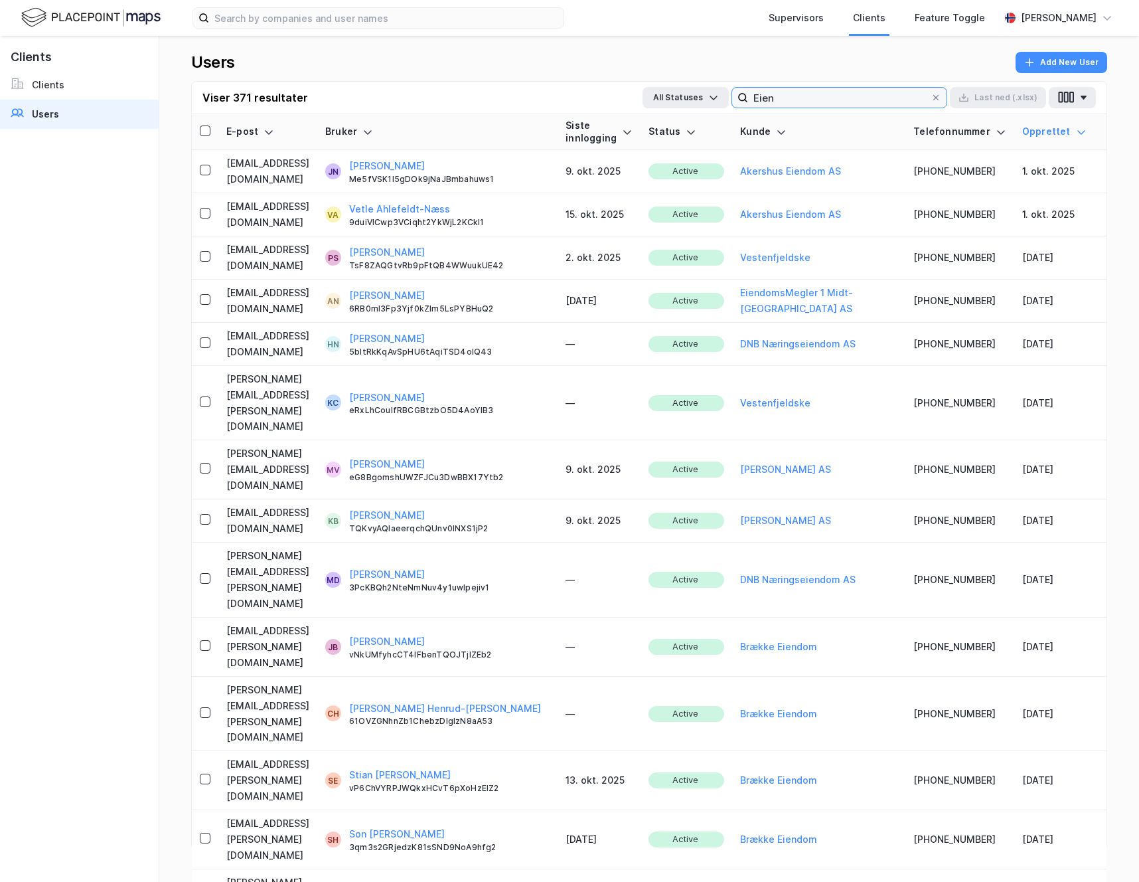
type input "Eien"
click at [860, 96] on input "Eien" at bounding box center [839, 98] width 183 height 20
click at [844, 98] on input "Eien" at bounding box center [839, 98] width 183 height 20
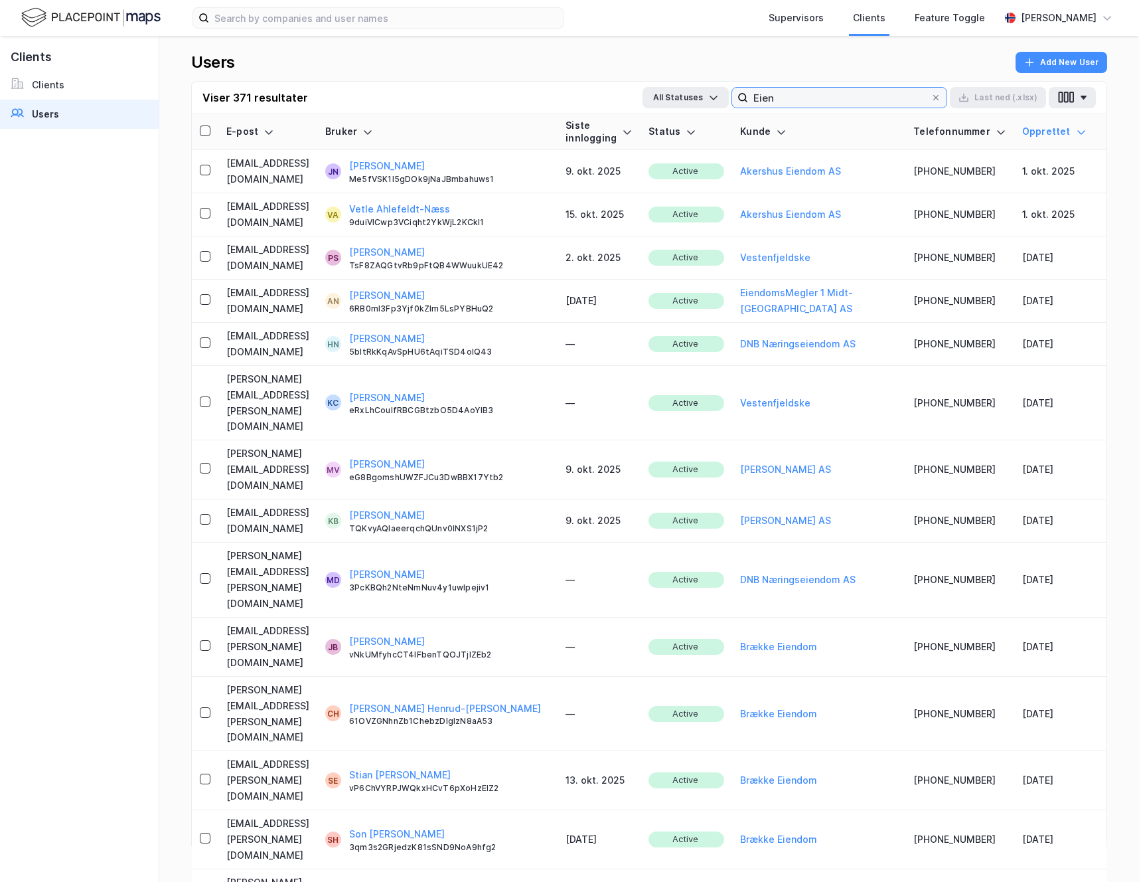
click at [844, 98] on input "Eien" at bounding box center [839, 98] width 183 height 20
click at [844, 97] on input "Eien" at bounding box center [839, 98] width 183 height 20
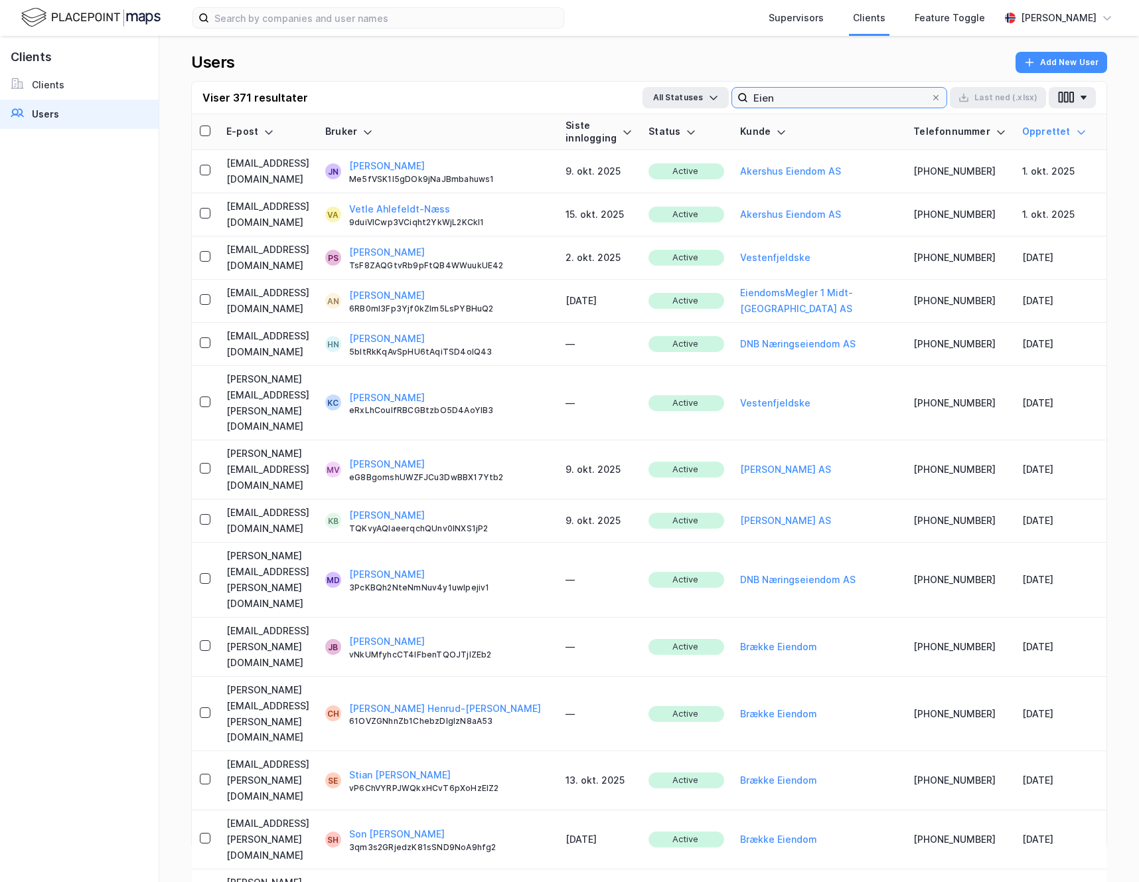
click at [844, 97] on input "Eien" at bounding box center [839, 98] width 183 height 20
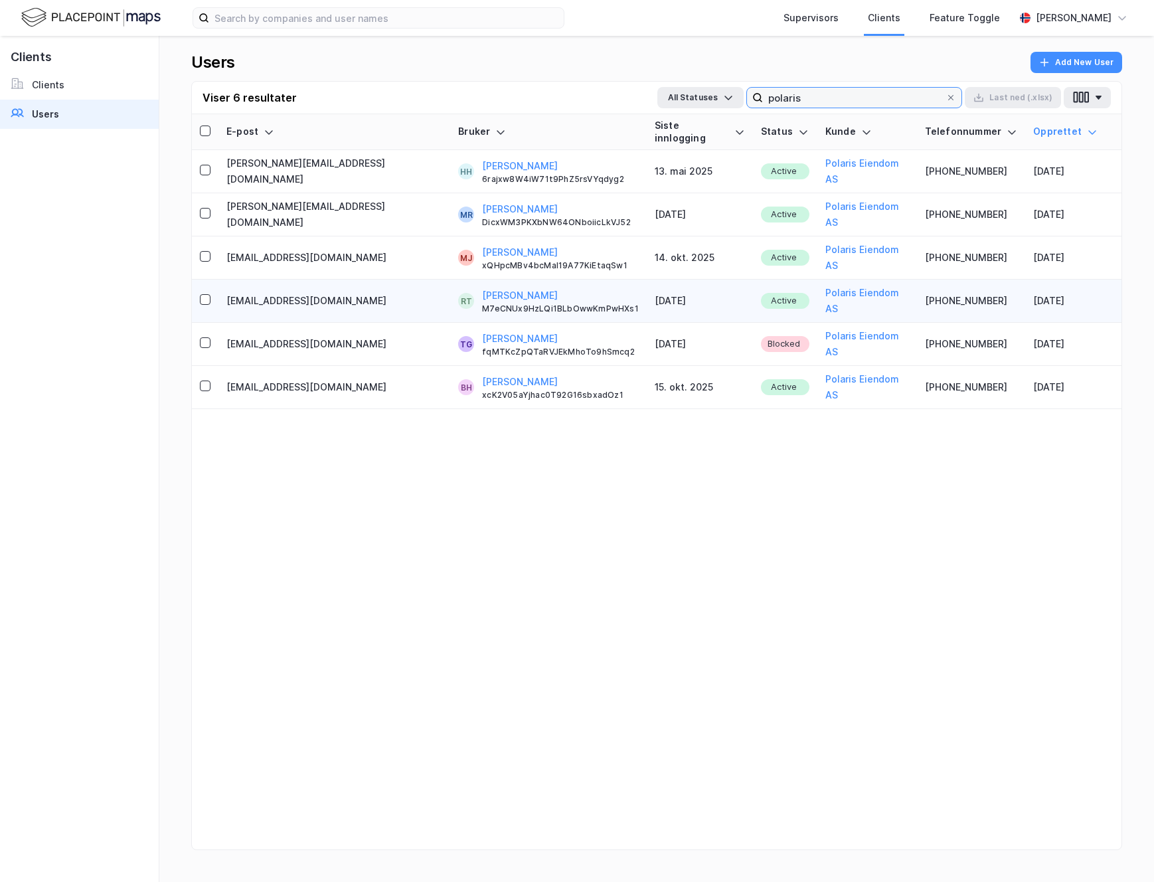
type input "polaris"
click at [356, 279] on td "[EMAIL_ADDRESS][DOMAIN_NAME]" at bounding box center [334, 300] width 232 height 43
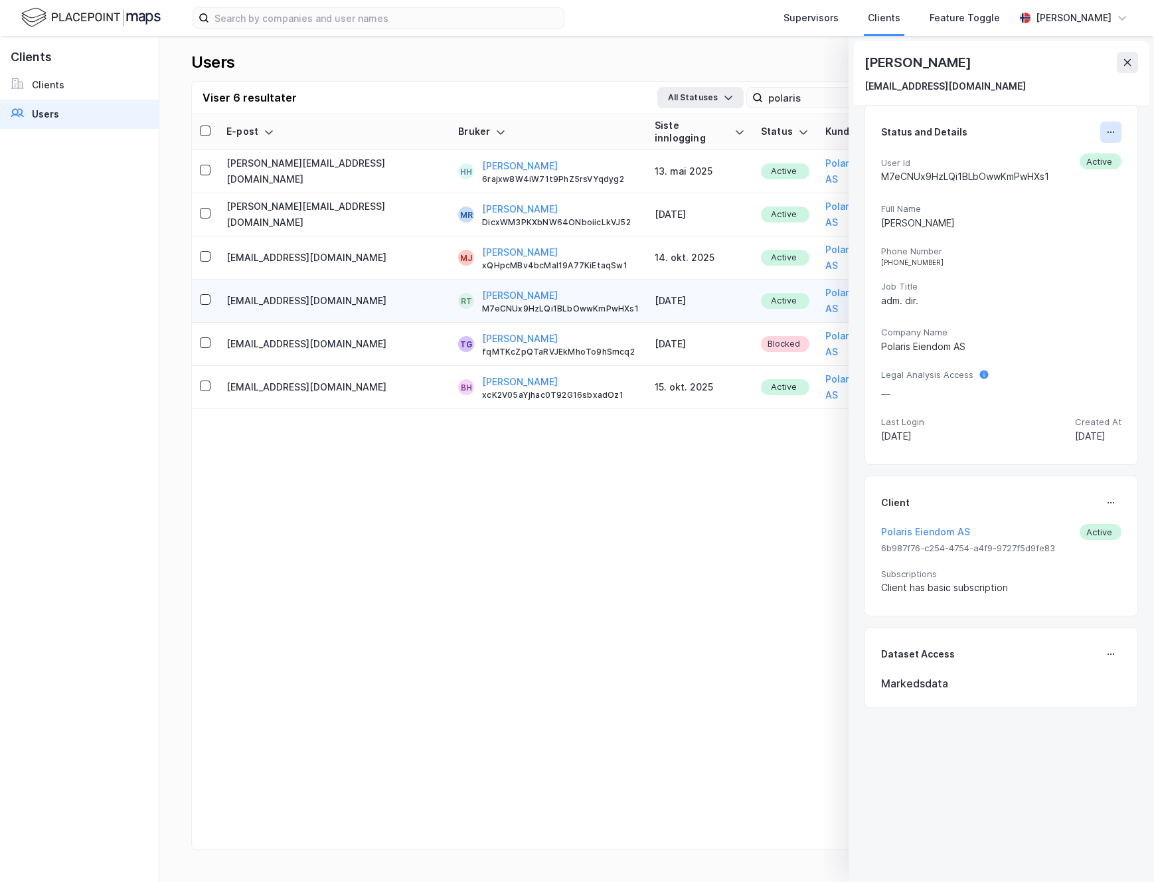
click at [1103, 137] on button at bounding box center [1110, 131] width 21 height 21
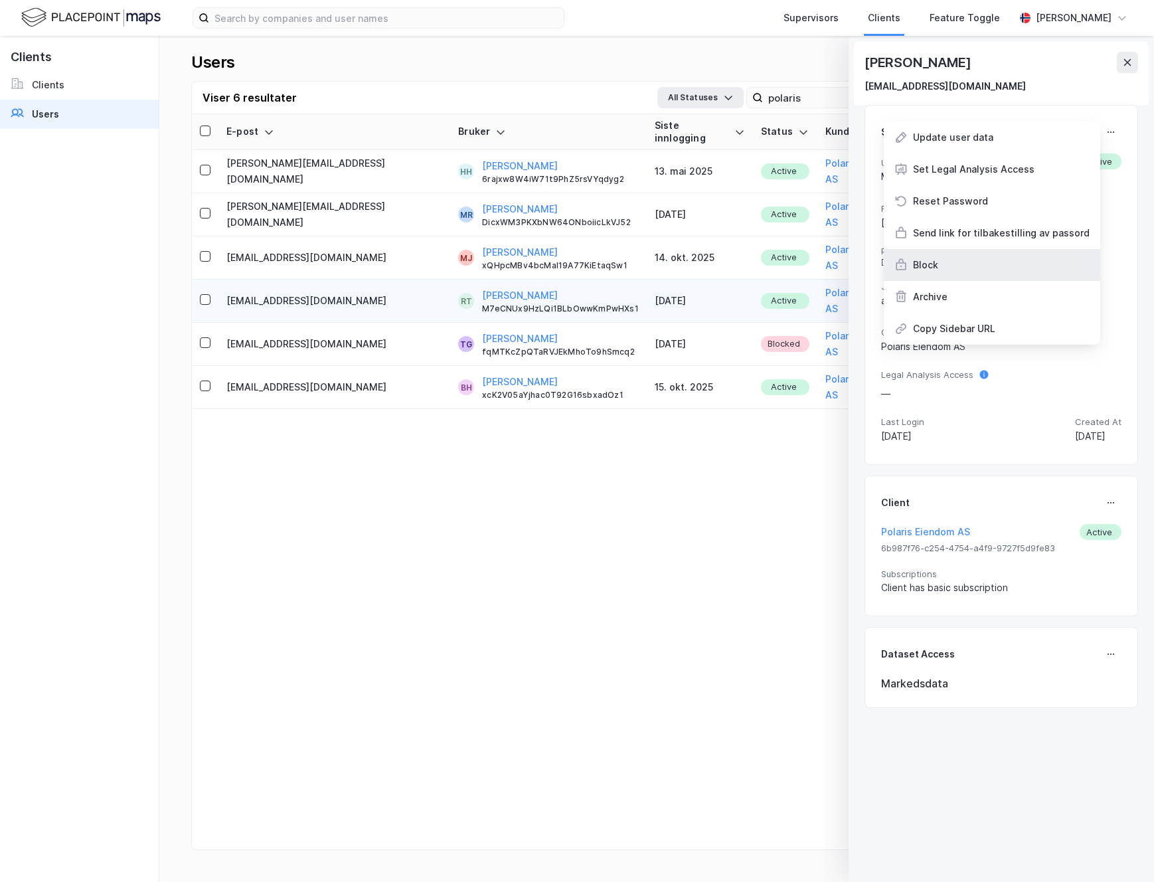
click at [978, 264] on div "Block" at bounding box center [992, 265] width 216 height 32
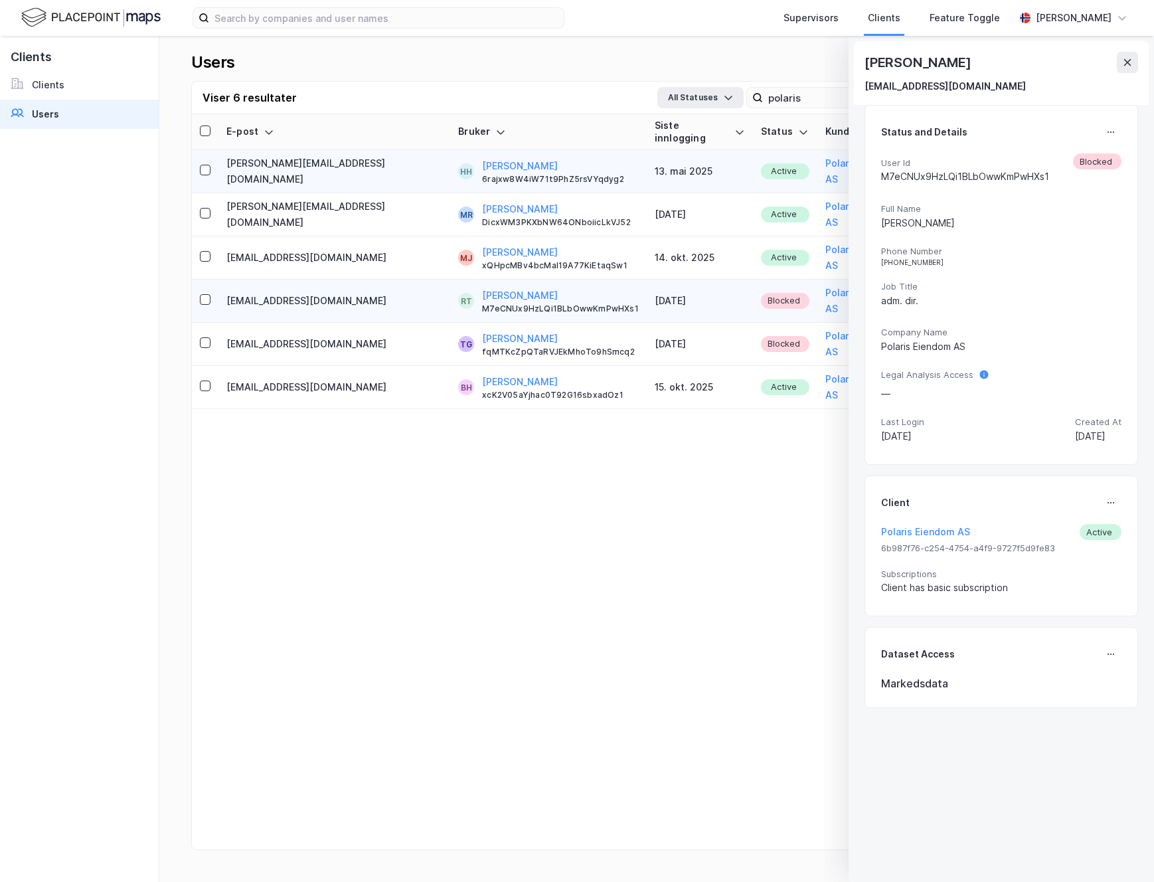
click at [585, 159] on div "[PERSON_NAME] 6rajxw8W4iW71t9PhZ5rsVYqdyg2" at bounding box center [560, 171] width 157 height 27
click at [1107, 120] on div "Status and Details User Id 6rajxw8W4iW71t9PhZ5rsVYqdyg2 Active Full Name [PERSO…" at bounding box center [1001, 285] width 274 height 360
click at [1107, 133] on icon at bounding box center [1110, 132] width 11 height 11
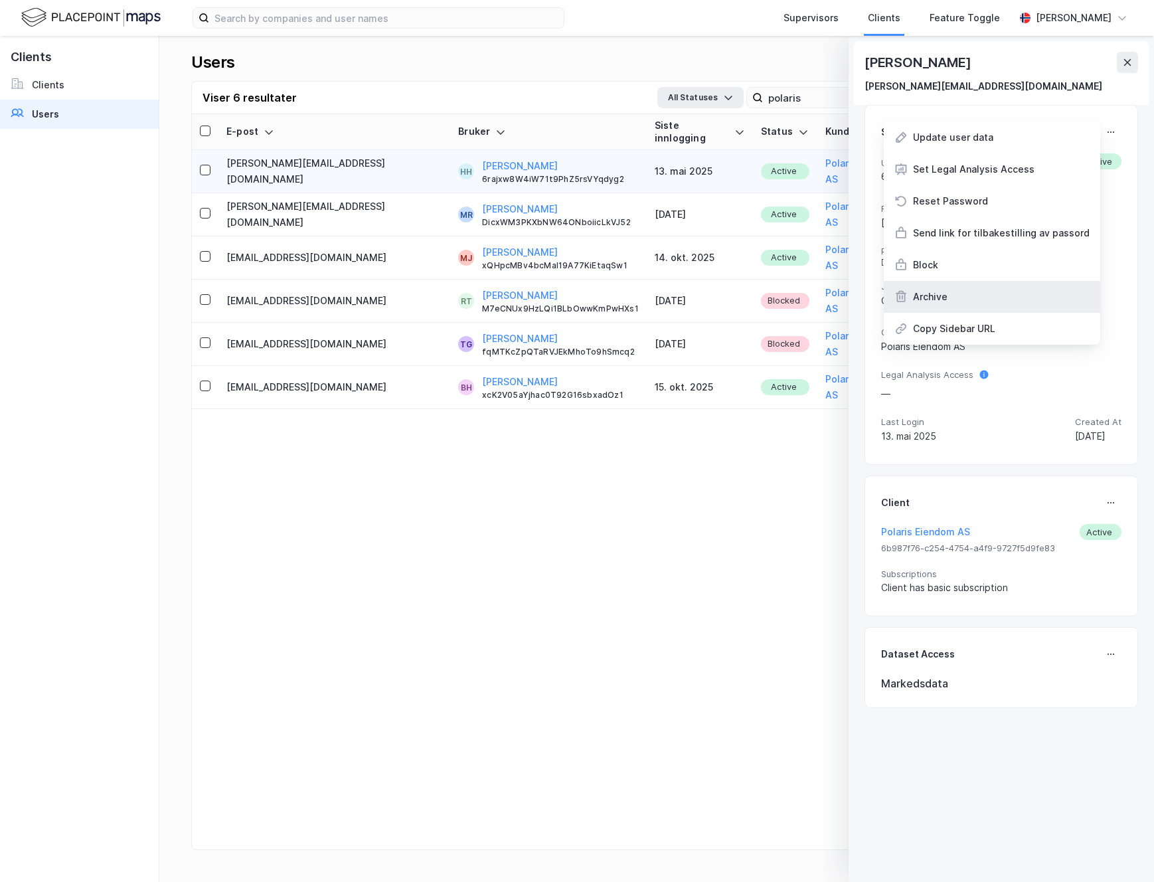
click at [990, 287] on div "Archive" at bounding box center [992, 297] width 216 height 32
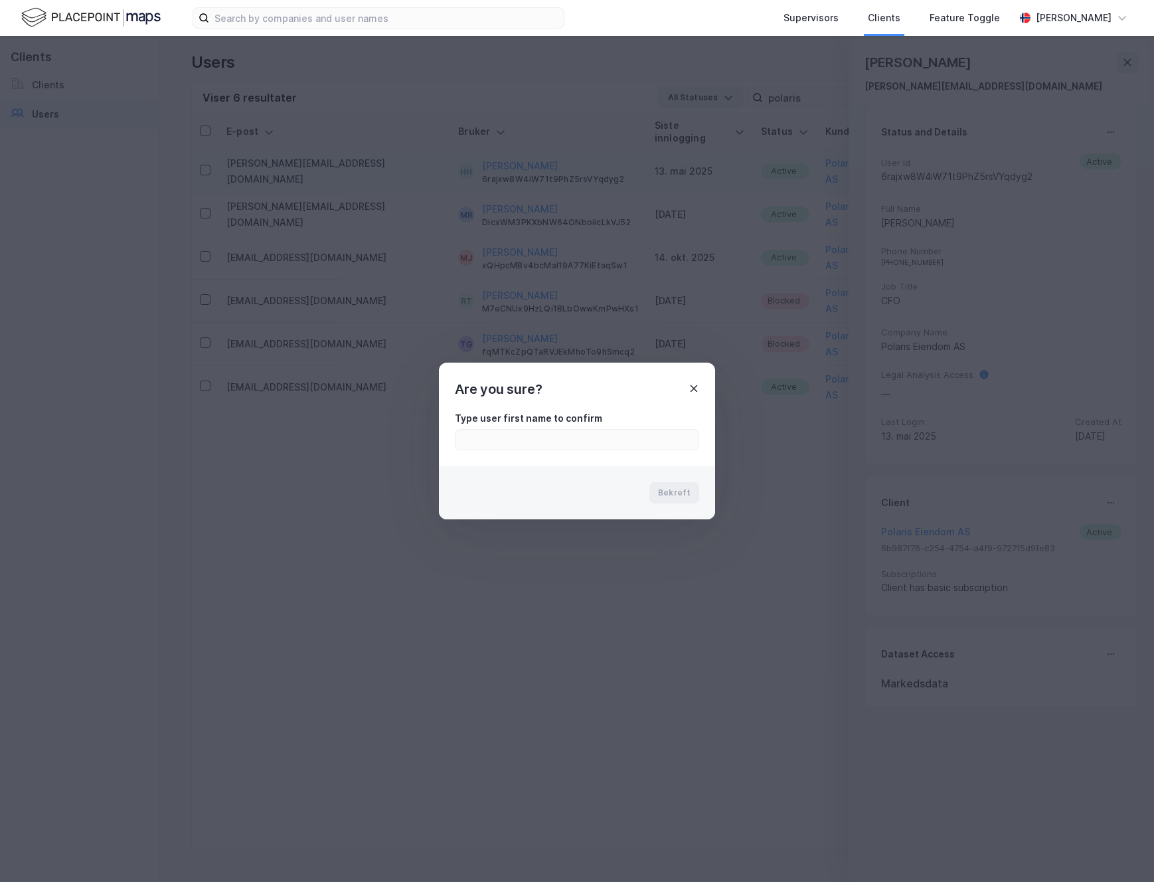
click at [698, 386] on icon at bounding box center [693, 388] width 11 height 11
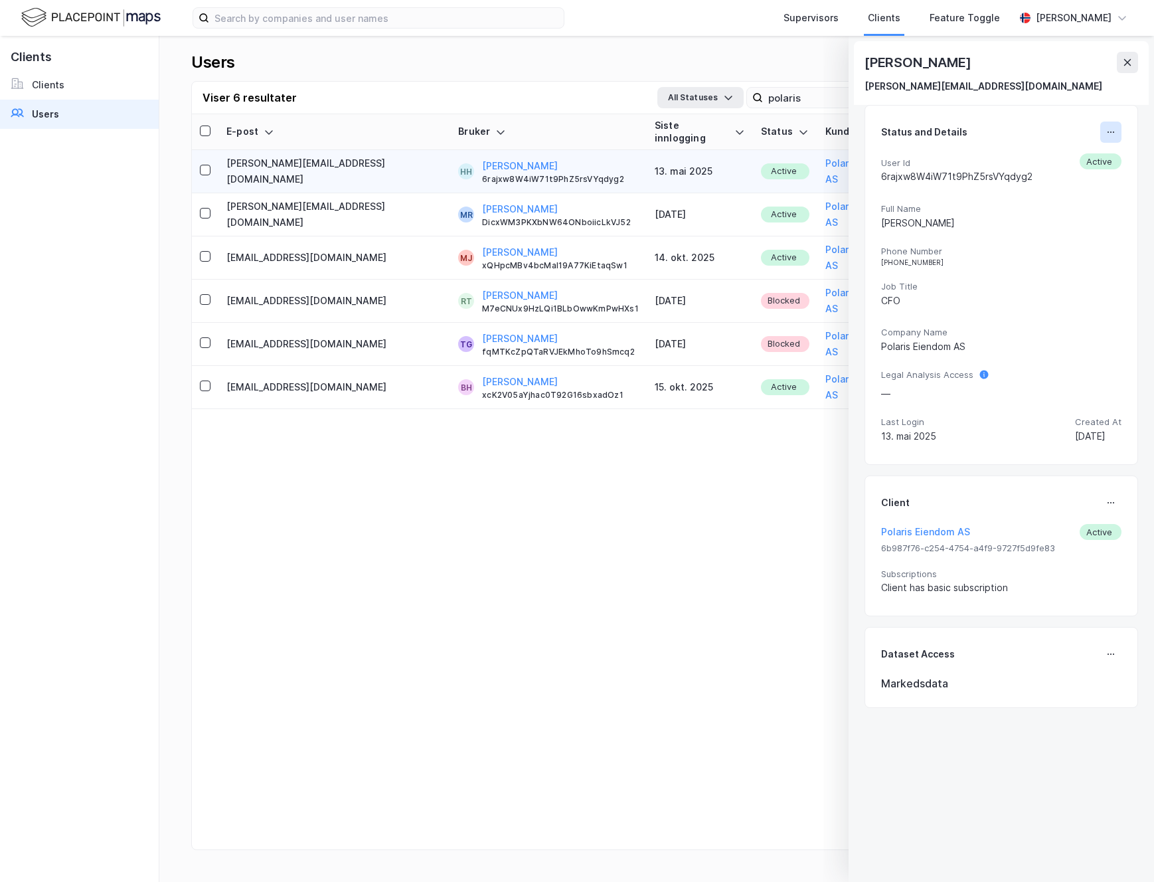
click at [1109, 129] on icon at bounding box center [1110, 132] width 11 height 11
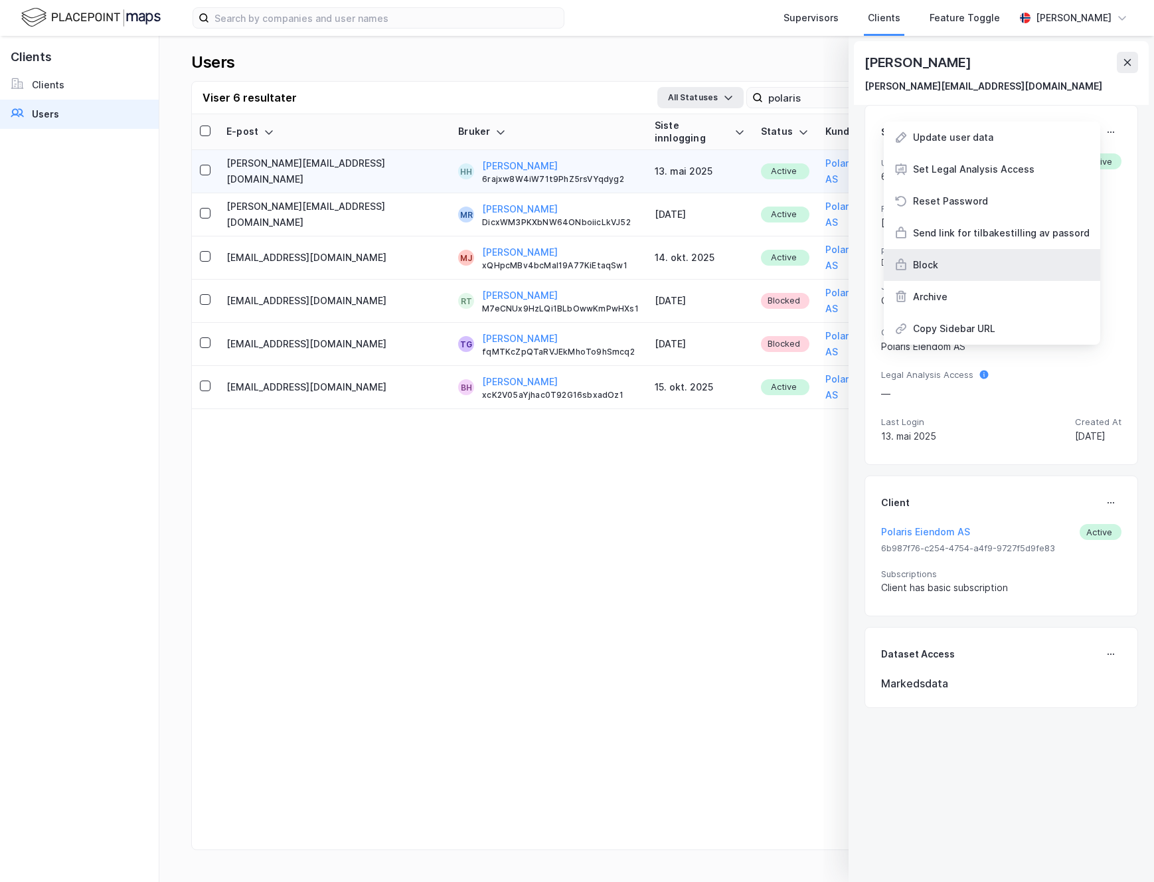
click at [960, 257] on div "Block" at bounding box center [992, 265] width 216 height 32
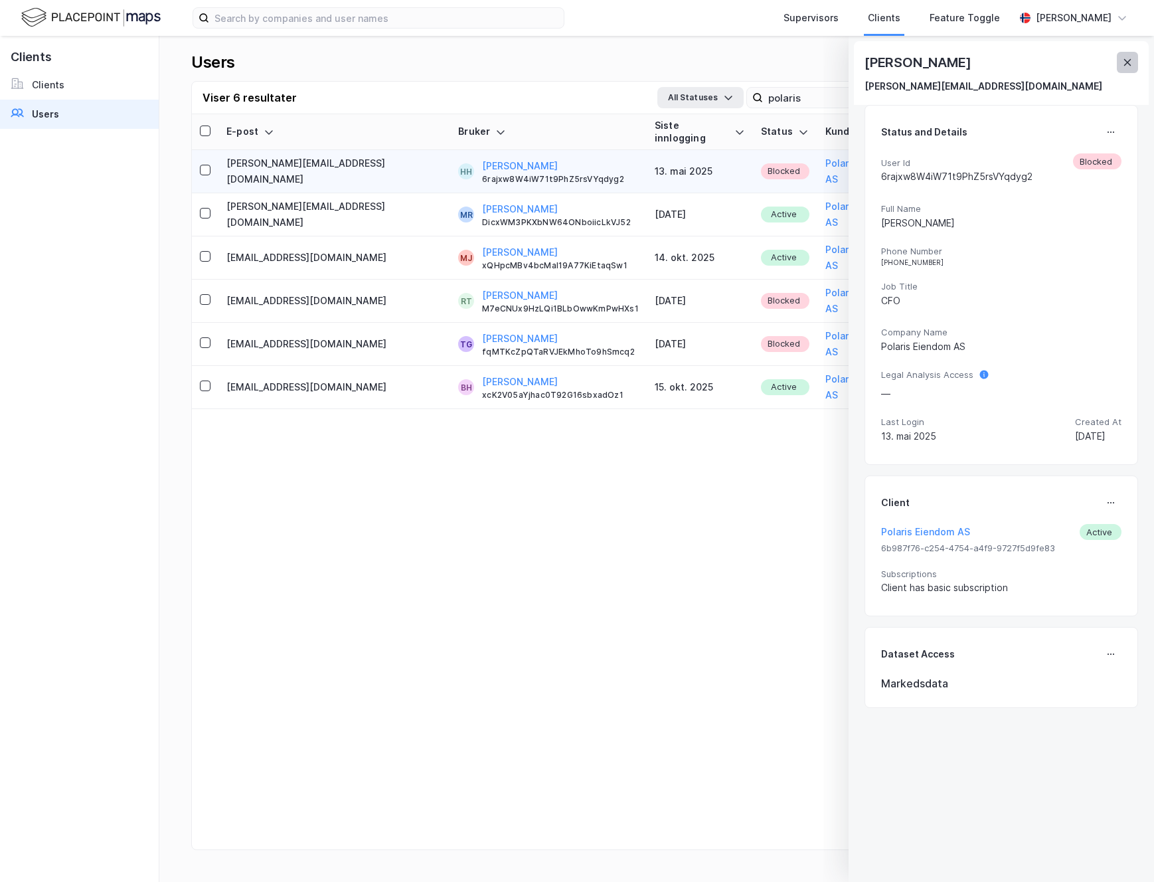
click at [1131, 63] on icon at bounding box center [1127, 62] width 11 height 11
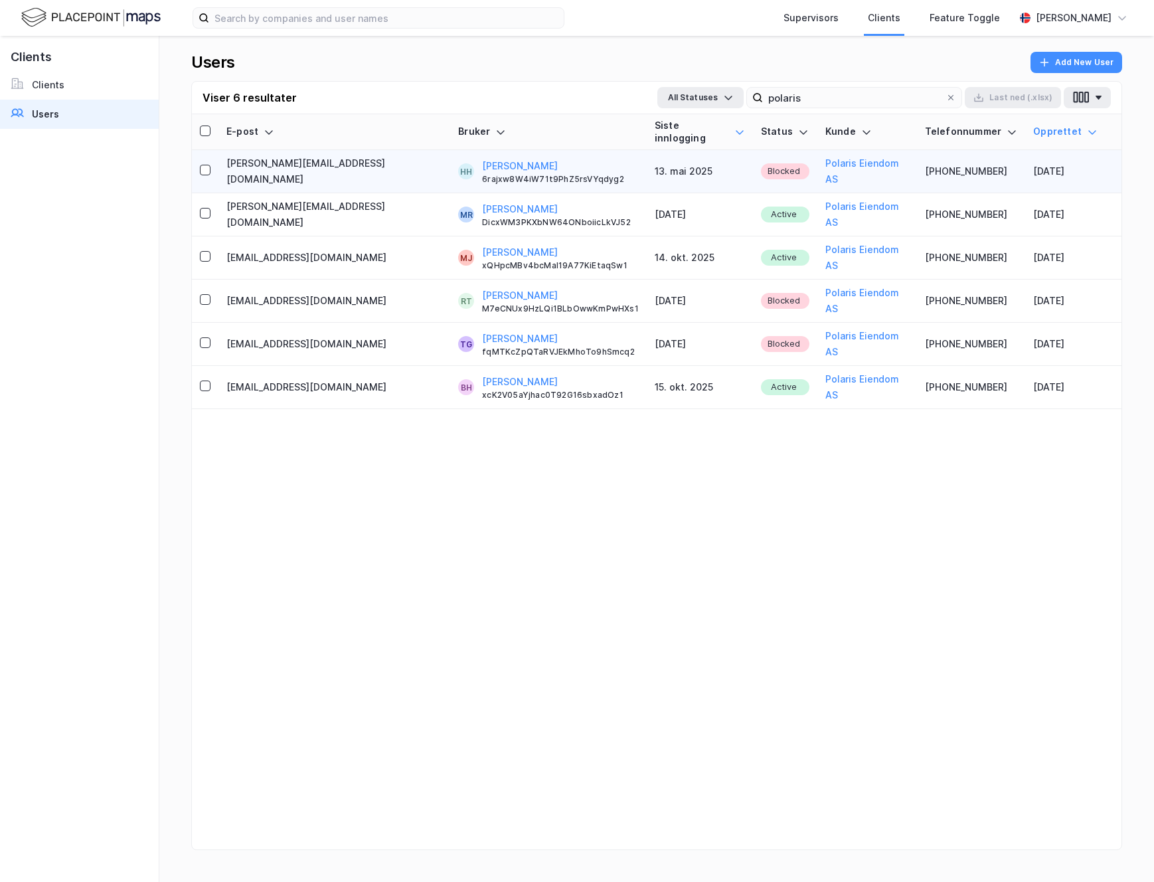
click at [734, 127] on icon at bounding box center [739, 132] width 11 height 11
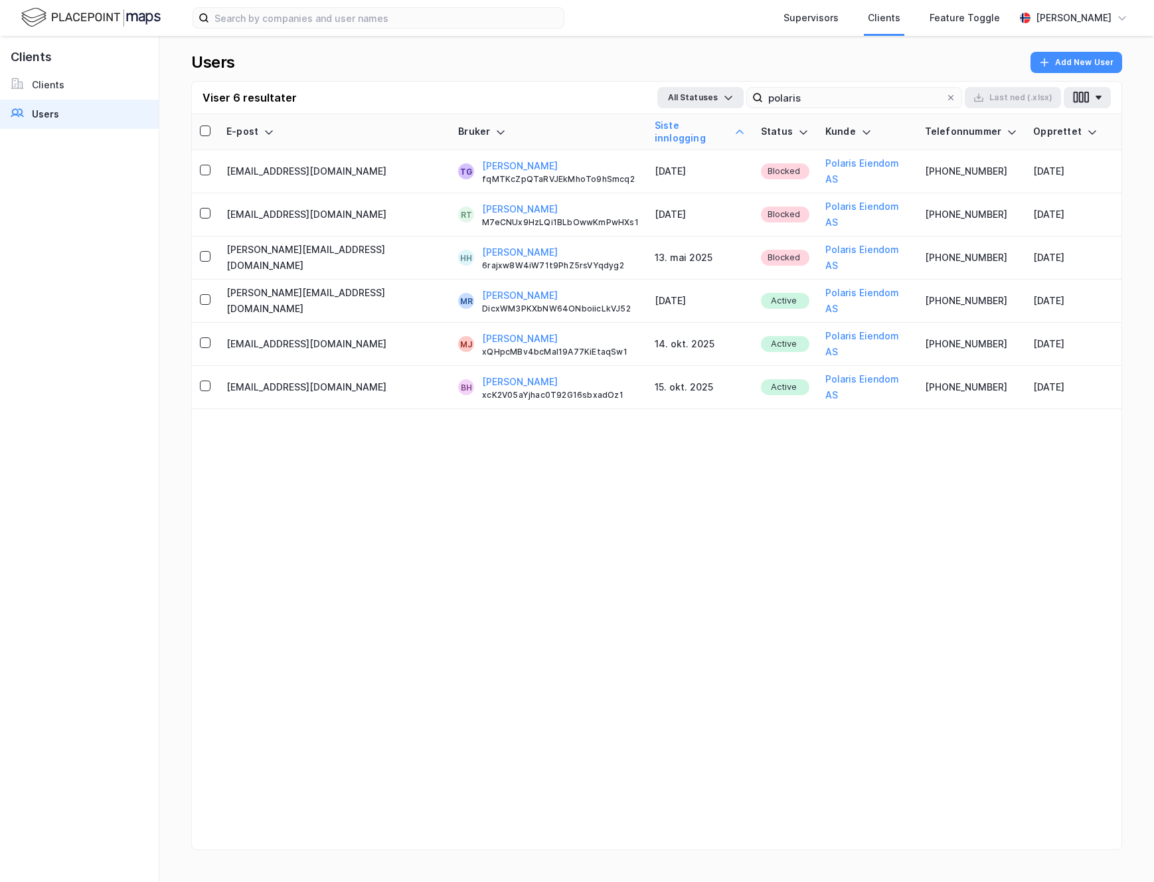
click at [736, 129] on icon at bounding box center [740, 131] width 8 height 4
